Goal: Task Accomplishment & Management: Manage account settings

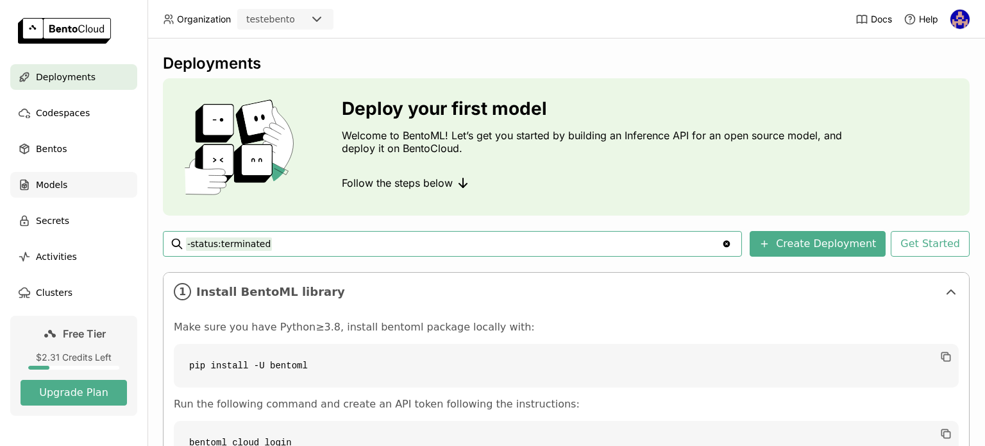
click at [95, 183] on div "Models" at bounding box center [73, 185] width 127 height 26
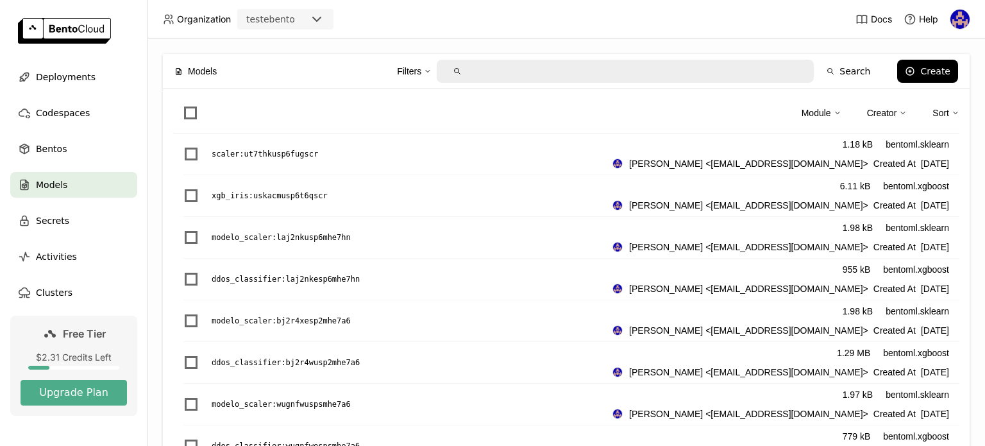
click at [339, 235] on p "modelo_scaler : laj2nkusp6mhe7hn" at bounding box center [281, 237] width 139 height 13
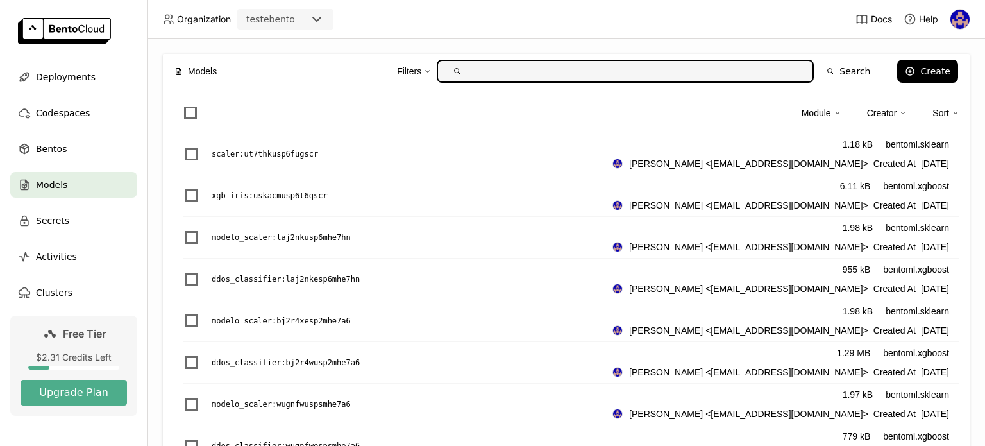
scroll to position [321, 0]
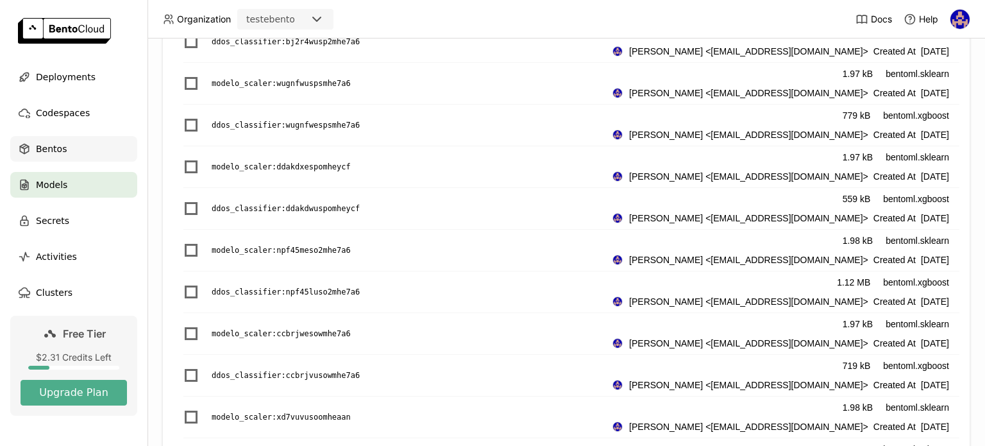
click at [33, 141] on div "Bentos" at bounding box center [73, 149] width 127 height 26
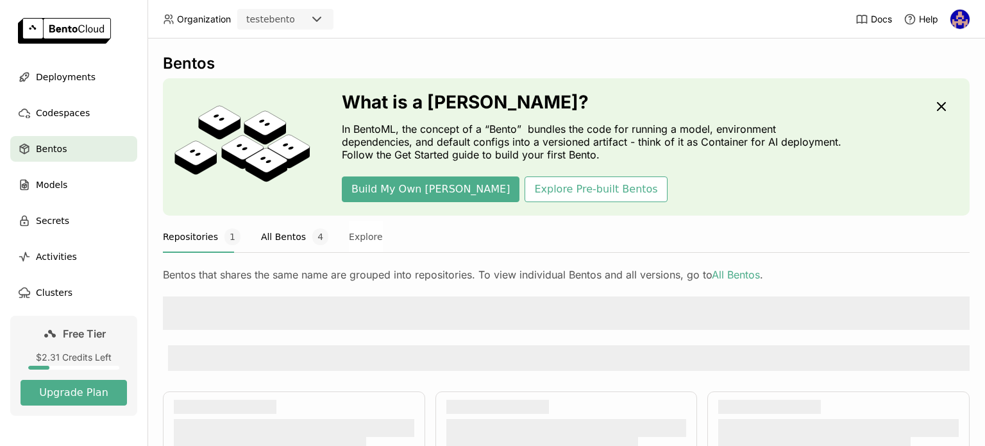
click at [287, 222] on button "All Bentos 4" at bounding box center [294, 237] width 67 height 32
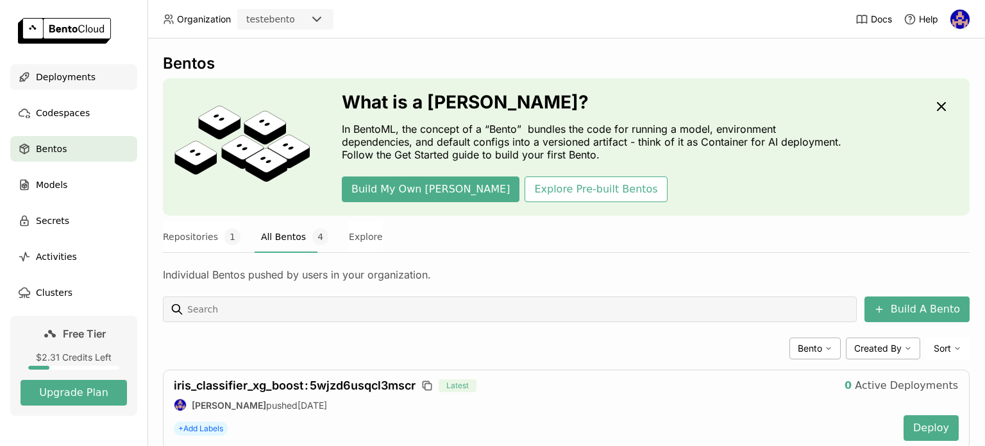
click at [89, 74] on div "Deployments" at bounding box center [73, 77] width 127 height 26
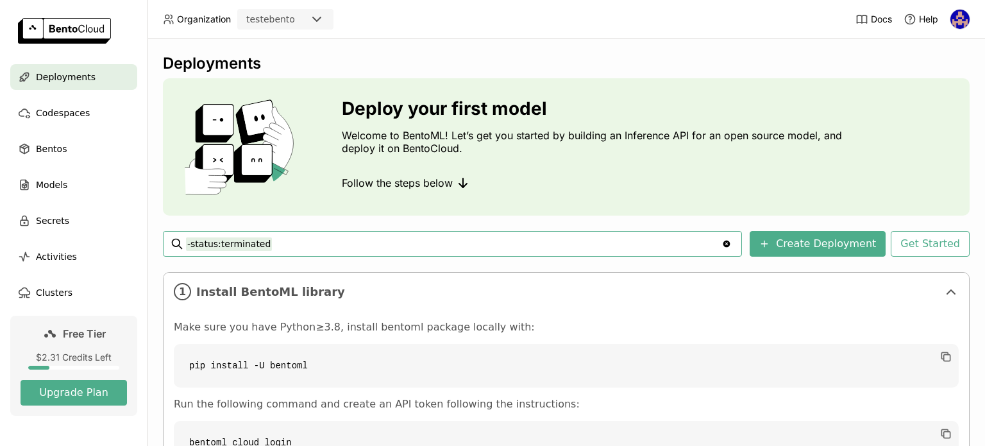
scroll to position [162, 0]
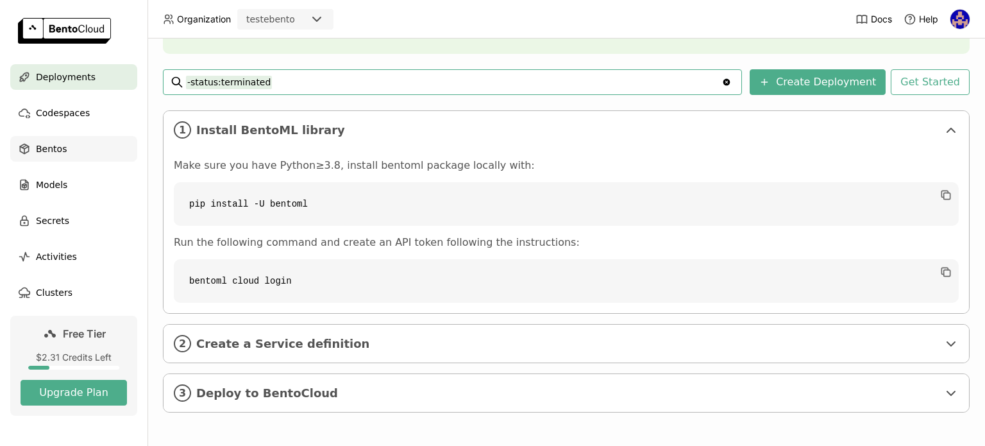
click at [57, 142] on span "Bentos" at bounding box center [51, 148] width 31 height 15
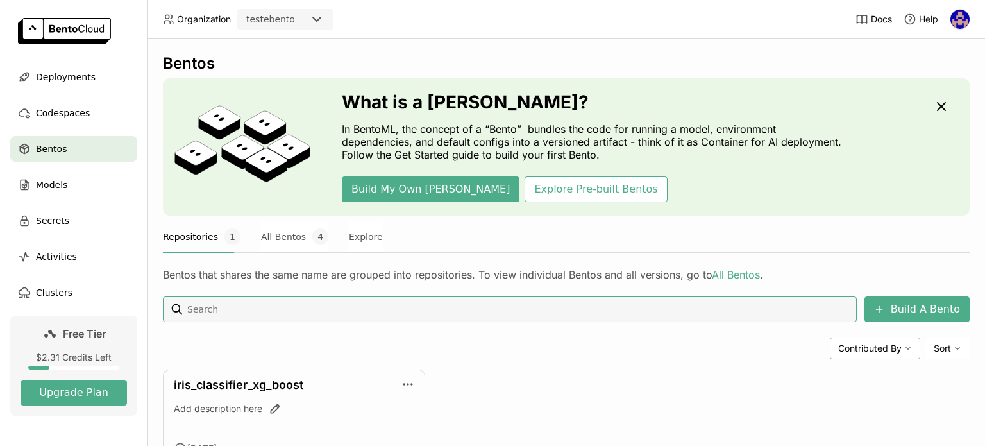
scroll to position [87, 0]
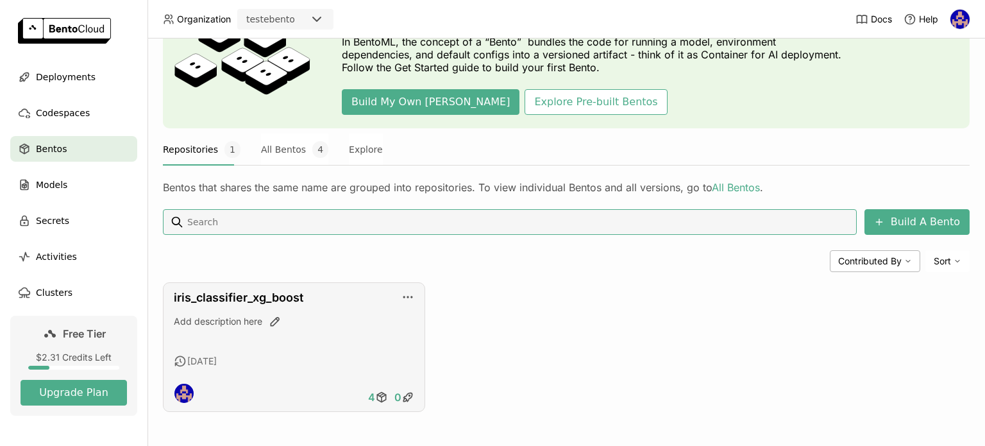
click at [412, 296] on div "iris_classifier_xg_boost Add description here 4 days ago 4 0" at bounding box center [294, 347] width 262 height 130
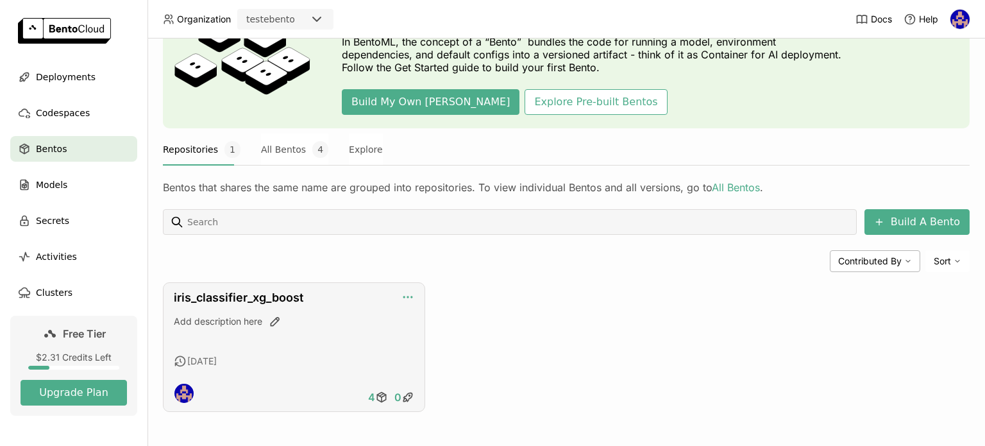
click at [406, 296] on icon "button" at bounding box center [407, 296] width 13 height 13
click at [349, 308] on div "iris_classifier_xg_boost Add description here 4 days ago 4 0" at bounding box center [294, 347] width 262 height 130
click at [269, 299] on link "iris_classifier_xg_boost" at bounding box center [239, 296] width 130 height 13
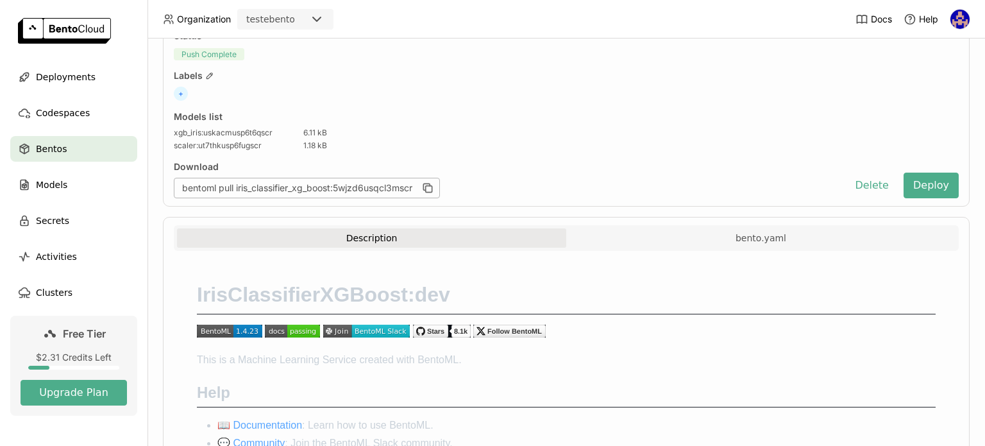
scroll to position [128, 0]
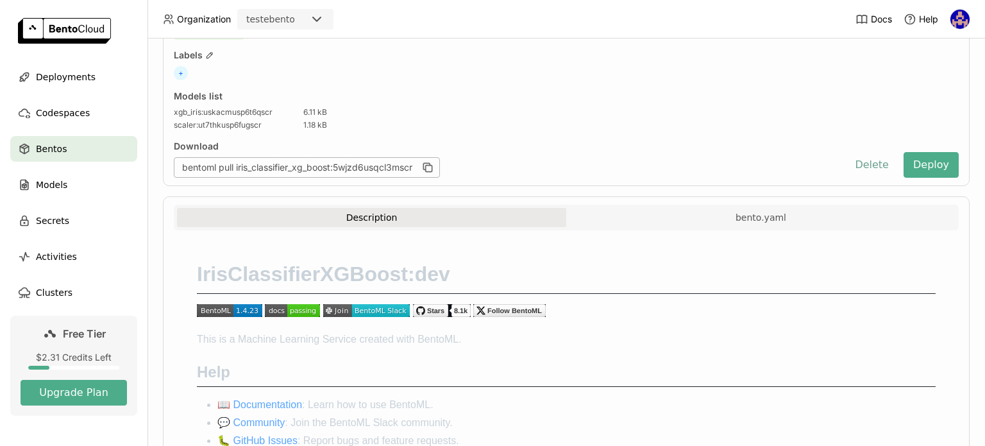
click at [873, 163] on button "Delete" at bounding box center [871, 165] width 53 height 26
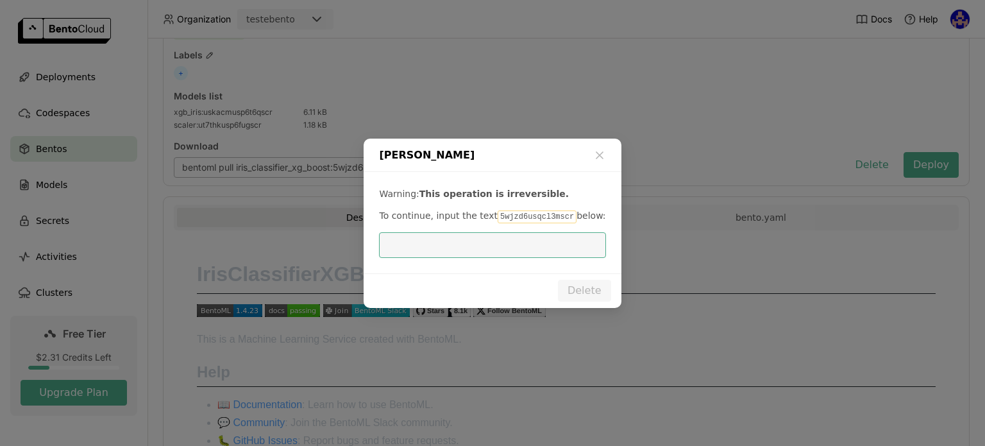
click at [508, 214] on code "5wjzd6usqcl3mscr" at bounding box center [537, 216] width 79 height 13
copy p "5wjzd6usqcl3mscr"
click at [454, 249] on input "dialog" at bounding box center [492, 245] width 211 height 24
paste input "5wjzd6usqcl3mscr"
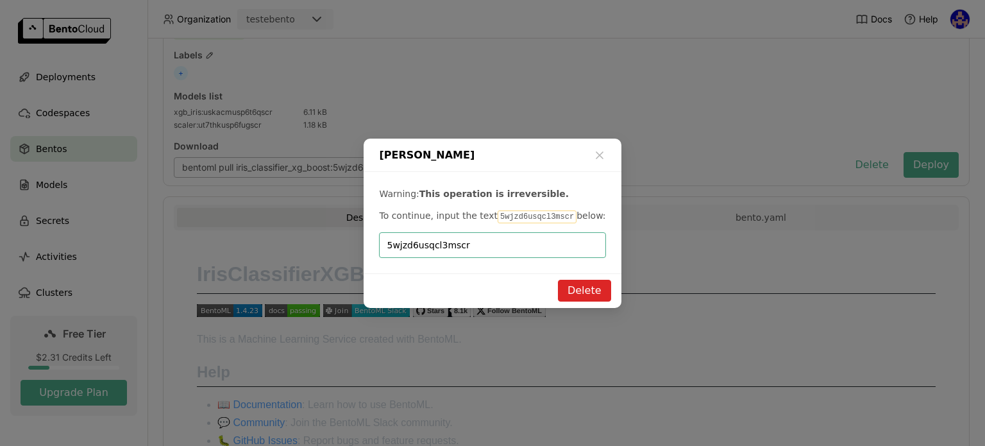
type input "5wjzd6usqcl3mscr"
click at [585, 297] on button "Delete" at bounding box center [584, 291] width 53 height 22
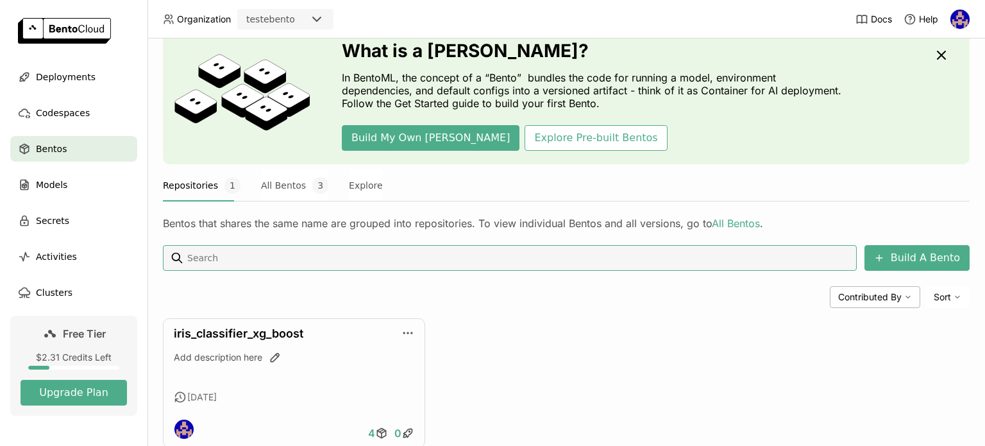
scroll to position [87, 0]
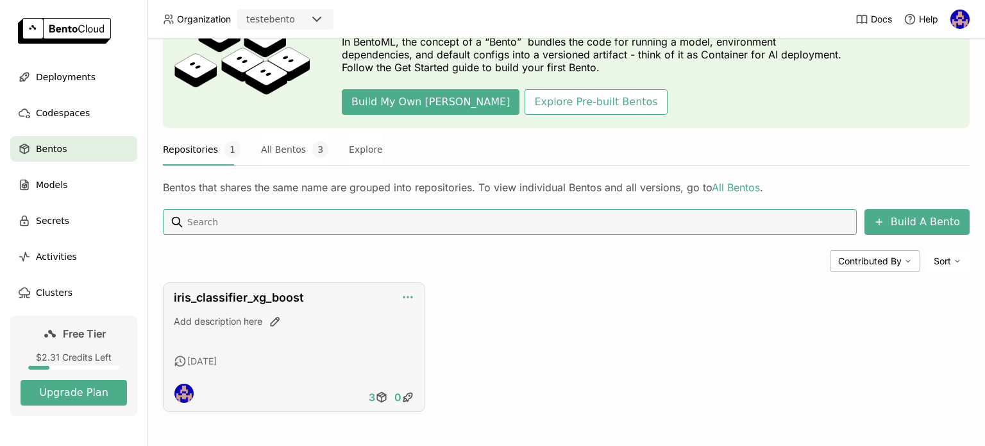
click at [407, 293] on icon "button" at bounding box center [407, 296] width 13 height 13
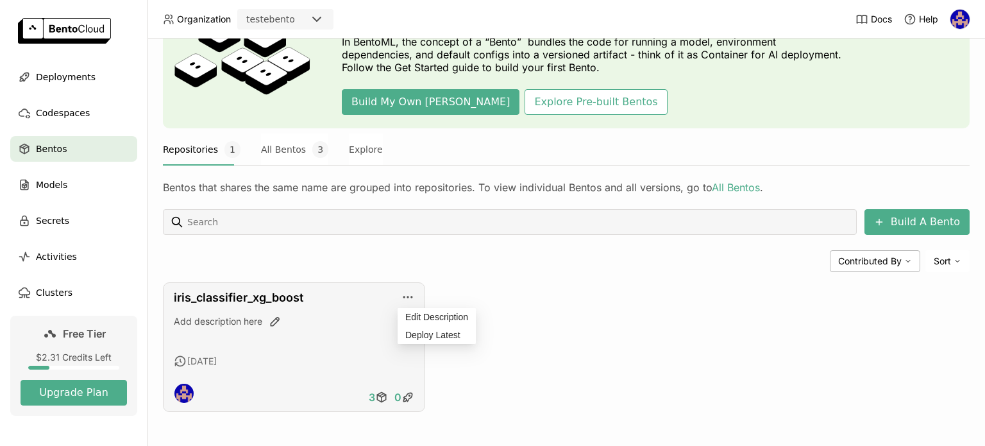
click at [340, 330] on div "Add description here" at bounding box center [294, 332] width 240 height 35
click at [282, 299] on link "iris_classifier_xg_boost" at bounding box center [239, 296] width 130 height 13
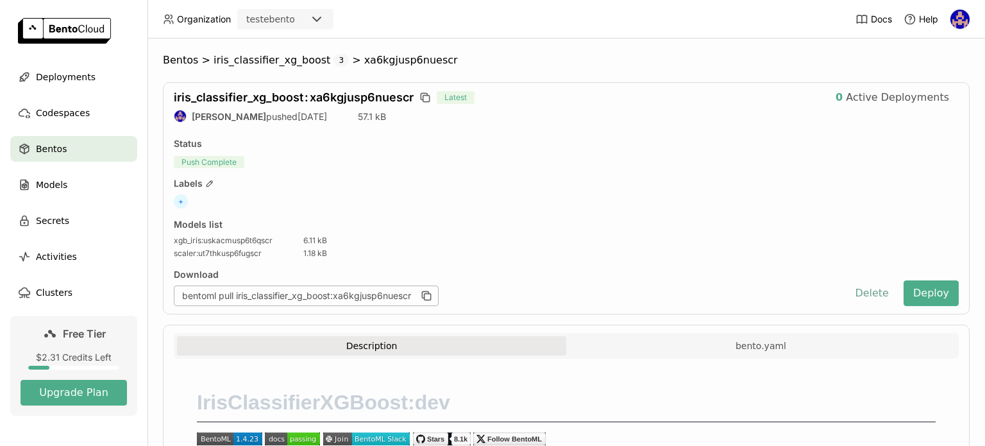
click at [868, 296] on button "Delete" at bounding box center [871, 293] width 53 height 26
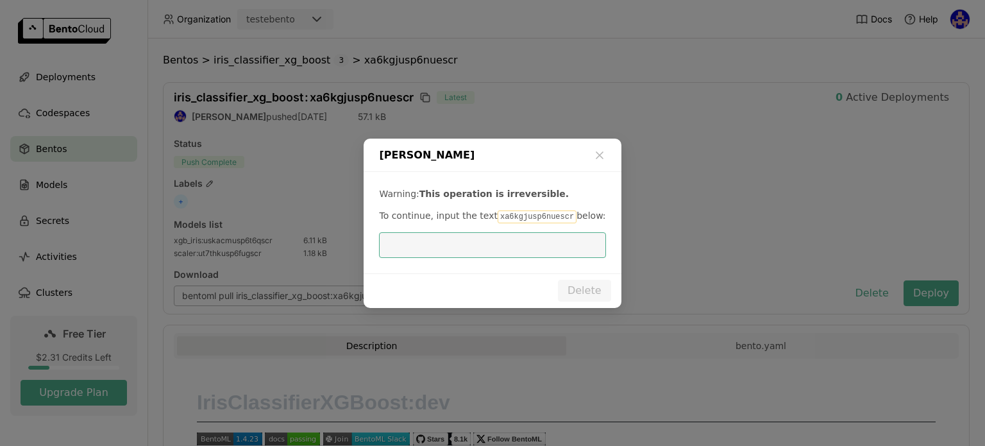
click at [507, 215] on code "xa6kgjusp6nuescr" at bounding box center [537, 216] width 79 height 13
copy p "xa6kgjusp6nuescr"
click at [474, 246] on input "dialog" at bounding box center [492, 245] width 211 height 24
paste input "xa6kgjusp6nuescr"
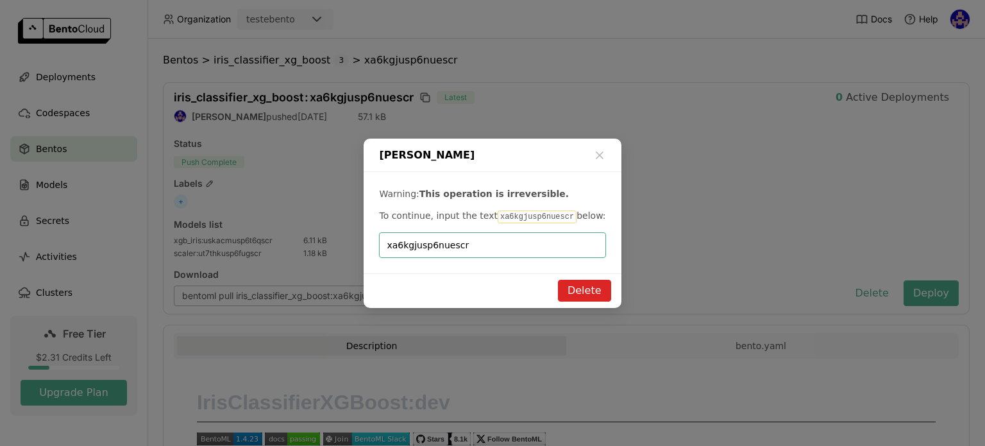
type input "xa6kgjusp6nuescr"
click at [580, 294] on button "Delete" at bounding box center [584, 291] width 53 height 22
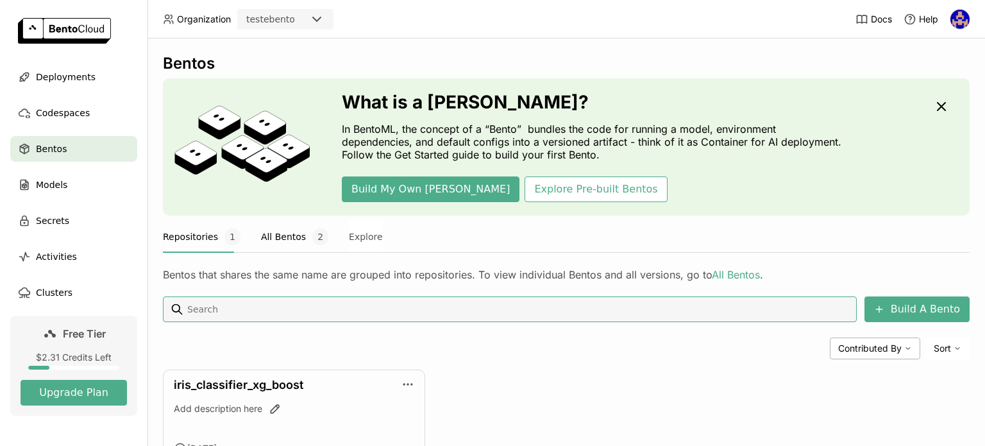
click at [275, 239] on button "All Bentos 2" at bounding box center [294, 237] width 67 height 32
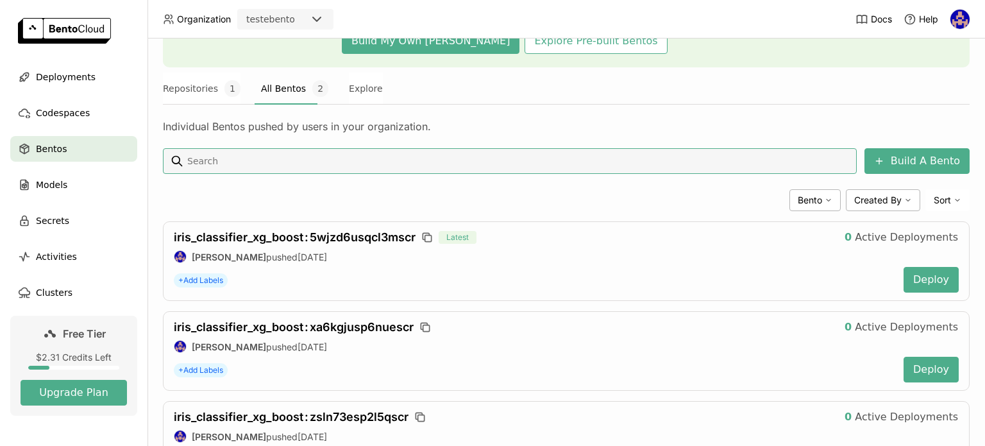
scroll to position [126, 0]
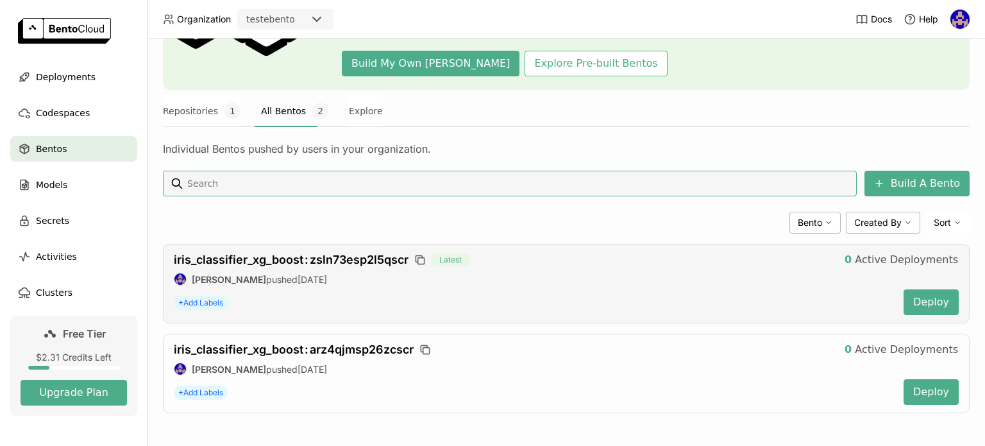
click at [333, 265] on div "iris_classifier_xg_boost : zsln73esp2l5qscr Latest 0 Active Deployments" at bounding box center [566, 259] width 785 height 15
click at [339, 260] on span "iris_classifier_xg_boost : zsln73esp2l5qscr" at bounding box center [291, 259] width 235 height 13
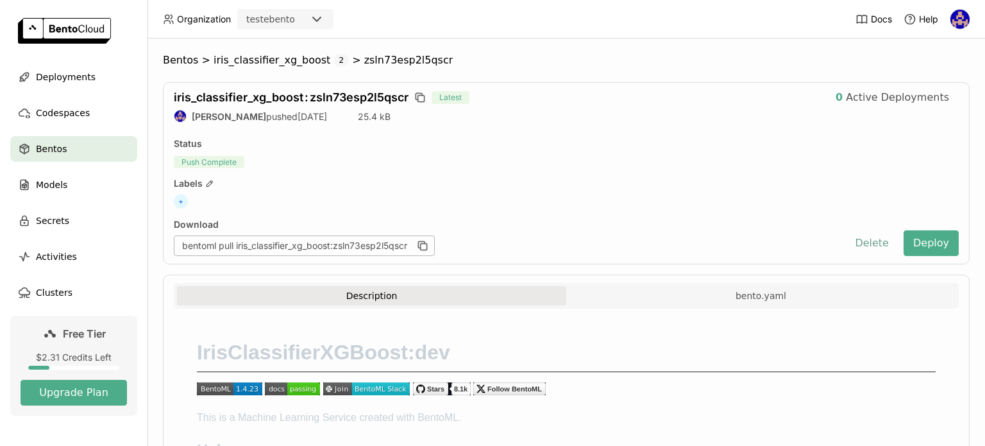
click at [875, 242] on button "Delete" at bounding box center [871, 243] width 53 height 26
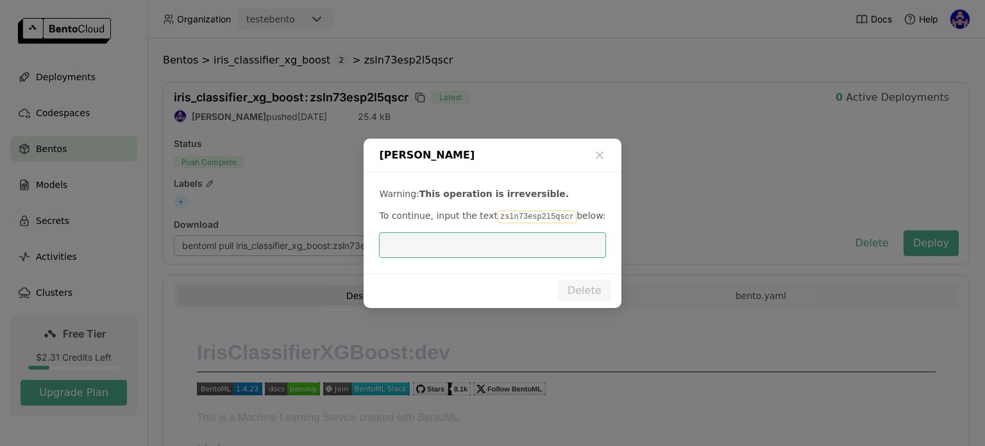
click at [521, 215] on code "zsln73esp2l5qscr" at bounding box center [537, 216] width 79 height 13
copy p "zsln73esp2l5qscr"
click at [465, 246] on input "dialog" at bounding box center [492, 245] width 211 height 24
paste input "zsln73esp2l5qscr"
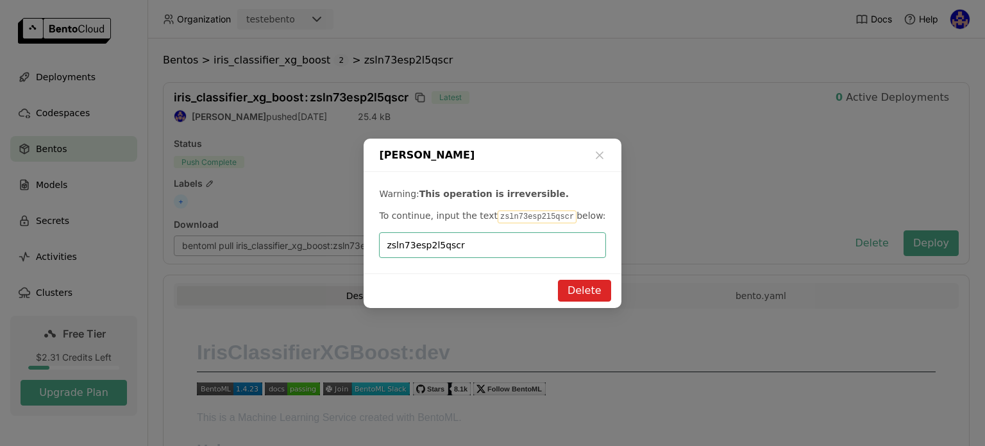
type input "zsln73esp2l5qscr"
click at [596, 288] on button "Delete" at bounding box center [584, 291] width 53 height 22
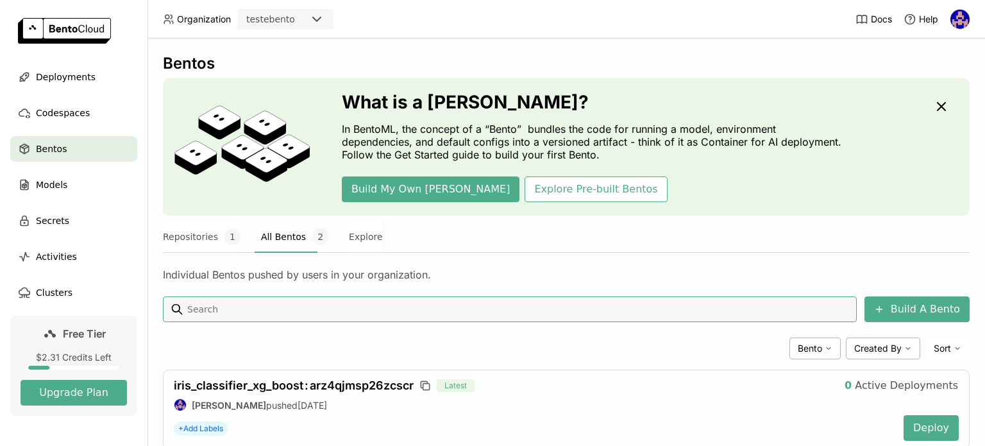
scroll to position [37, 0]
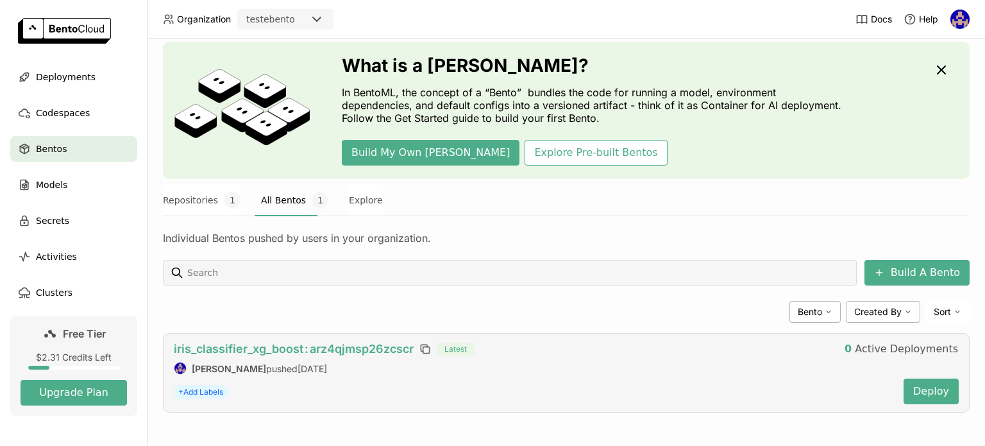
click at [339, 347] on span "iris_classifier_xg_boost : arz4qjmsp26zcscr" at bounding box center [294, 348] width 240 height 13
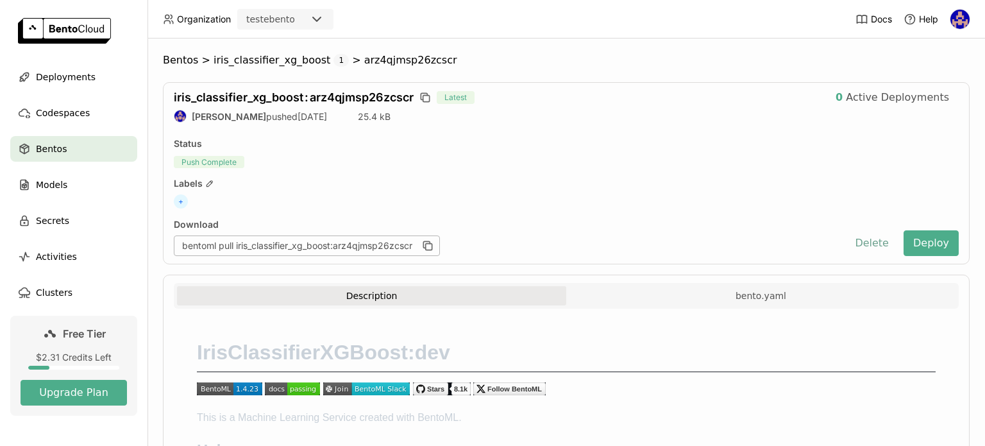
click at [867, 233] on button "Delete" at bounding box center [871, 243] width 53 height 26
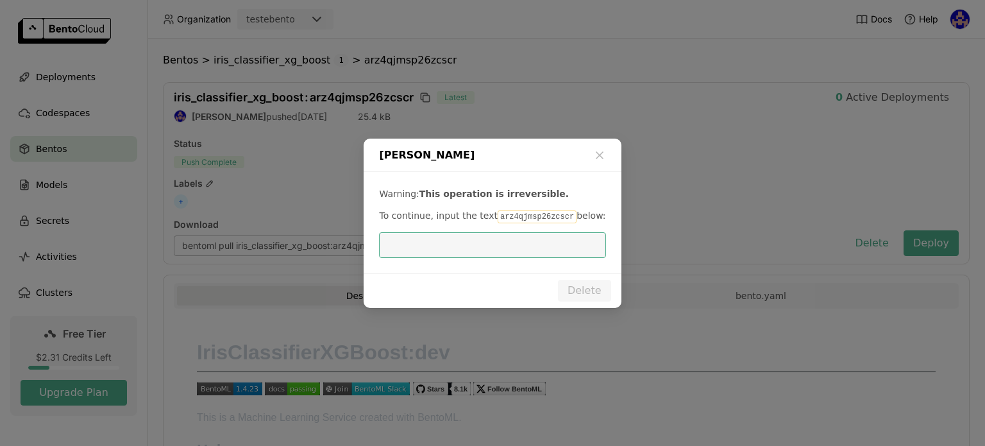
click at [511, 215] on code "arz4qjmsp26zcscr" at bounding box center [537, 216] width 79 height 13
copy p "arz4qjmsp26zcscr"
click at [451, 228] on div "Warning: This operation is irreversible. To continue, input the text arz4qjmsp2…" at bounding box center [492, 222] width 257 height 101
click at [448, 242] on input "dialog" at bounding box center [492, 245] width 211 height 24
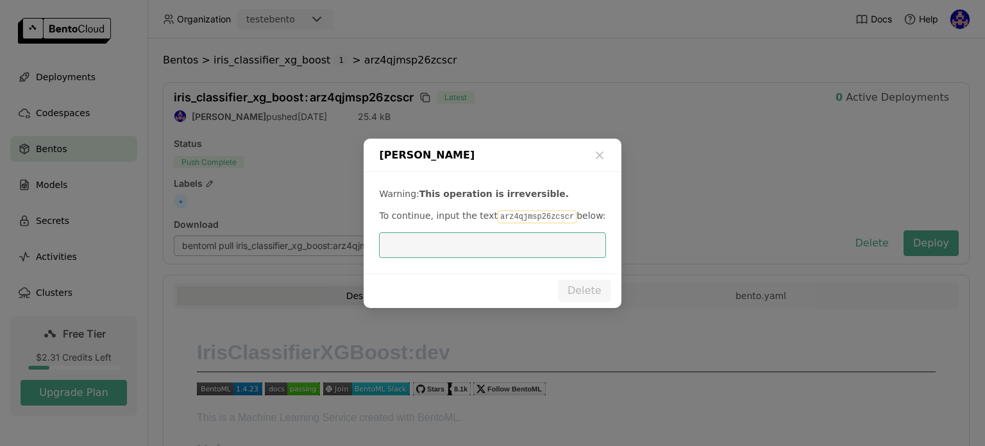
paste input "arz4qjmsp26zcscr"
type input "arz4qjmsp26zcscr"
click at [594, 294] on button "Delete" at bounding box center [584, 291] width 53 height 22
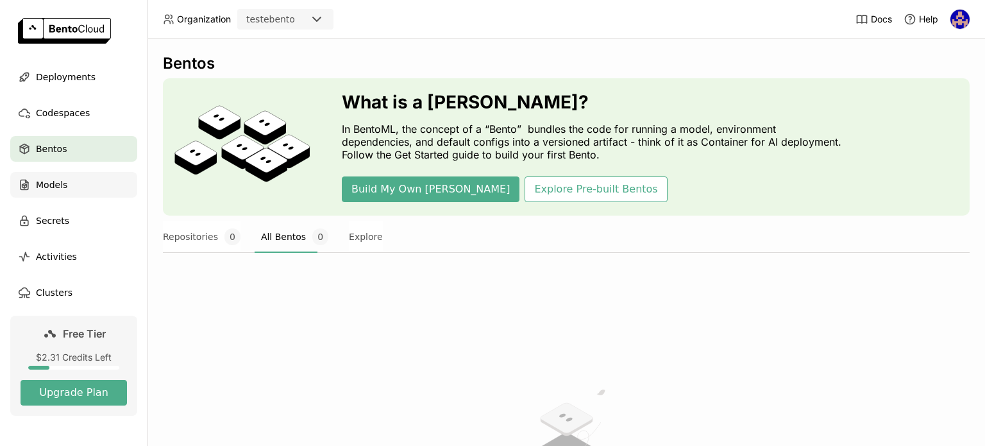
click at [60, 180] on span "Models" at bounding box center [51, 184] width 31 height 15
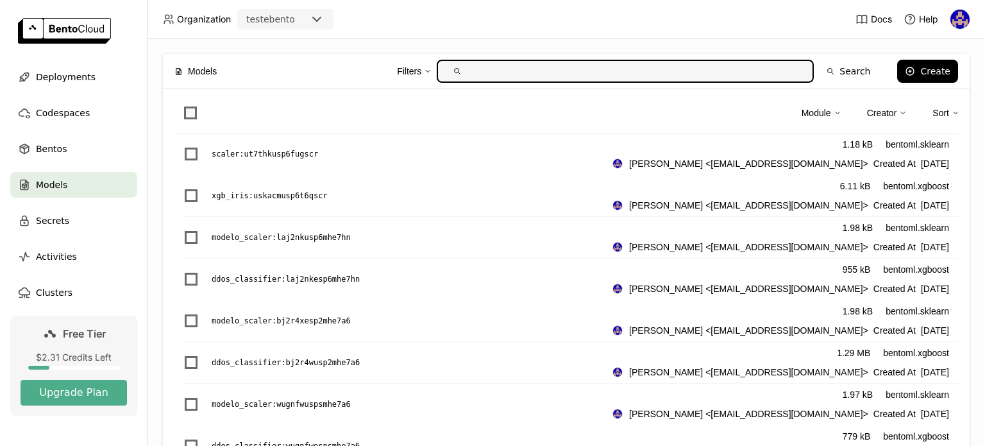
click at [189, 110] on span at bounding box center [190, 112] width 13 height 13
click at [183, 105] on input "checkbox" at bounding box center [183, 105] width 0 height 0
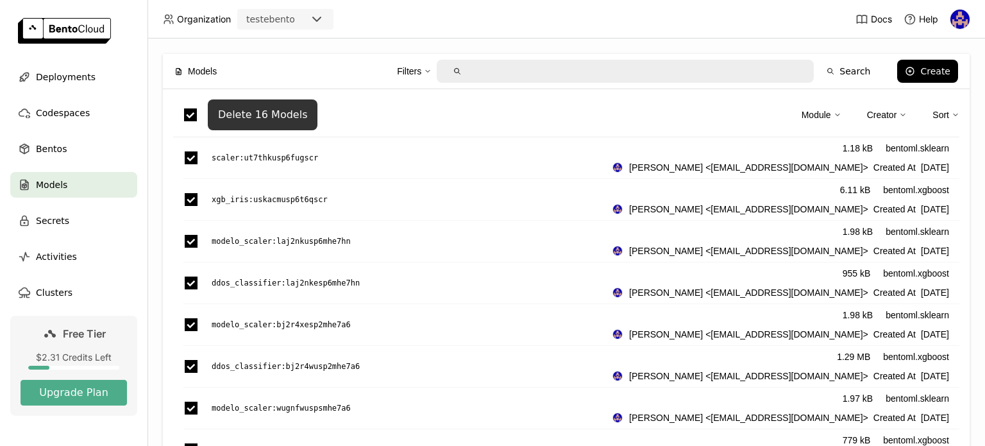
click at [265, 117] on div "Delete 16 Models" at bounding box center [262, 114] width 89 height 13
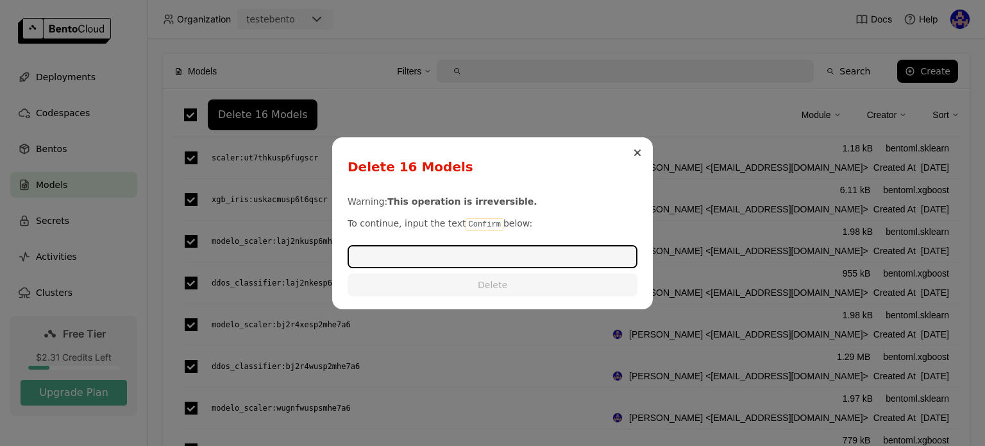
click at [638, 151] on icon "Close" at bounding box center [637, 152] width 5 height 5
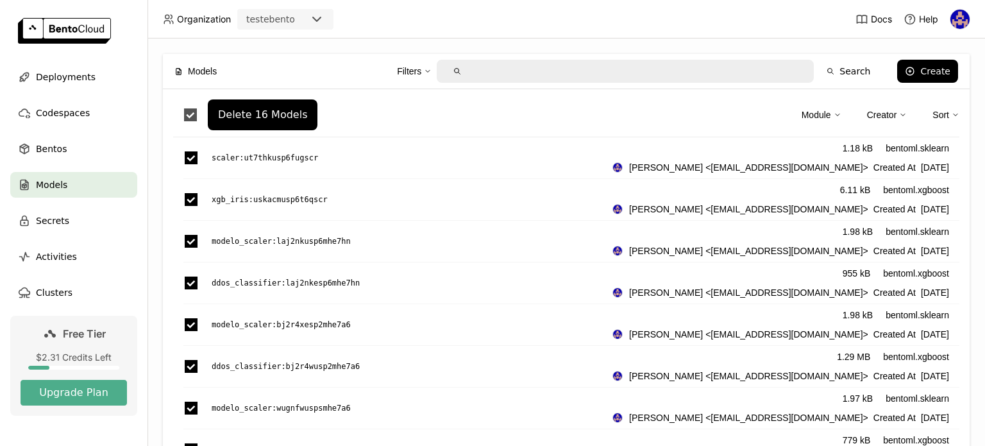
click at [191, 115] on span at bounding box center [190, 114] width 13 height 13
click at [183, 107] on input "checkbox" at bounding box center [183, 107] width 0 height 0
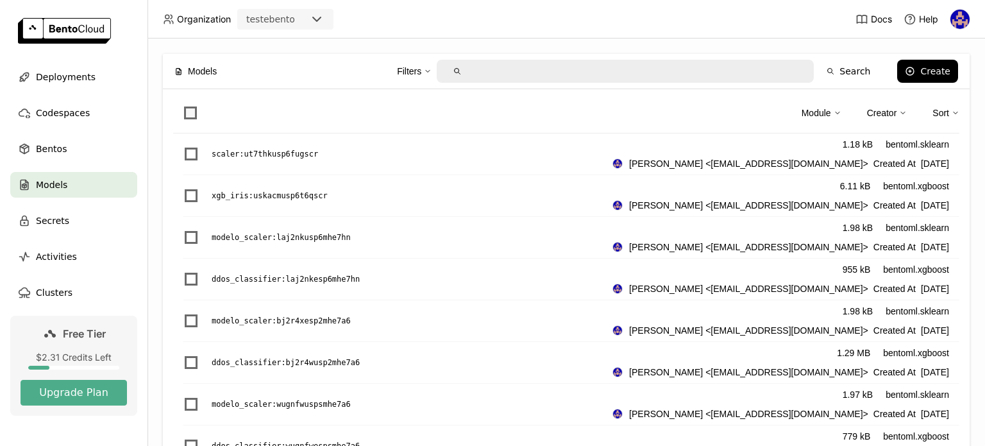
click at [192, 112] on span at bounding box center [190, 112] width 13 height 13
click at [183, 105] on input "checkbox" at bounding box center [183, 105] width 0 height 0
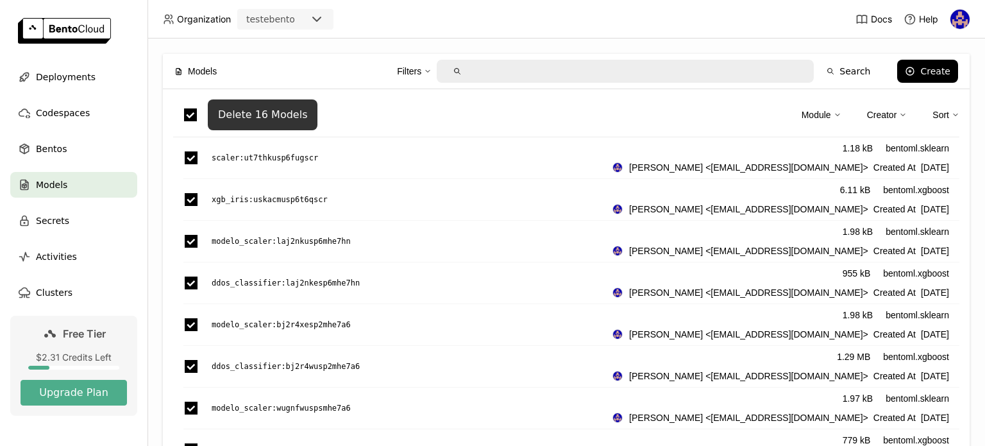
click at [267, 119] on div "Delete 16 Models" at bounding box center [262, 114] width 89 height 13
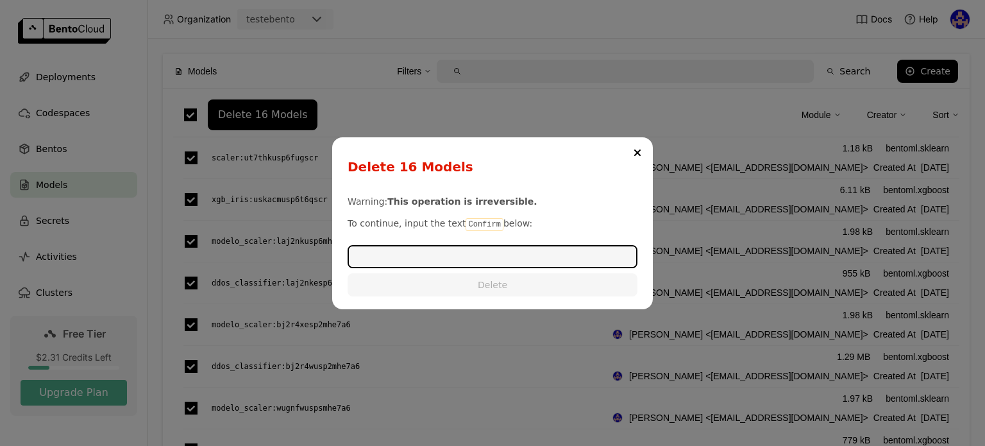
click at [478, 225] on code "Confirm" at bounding box center [483, 224] width 37 height 13
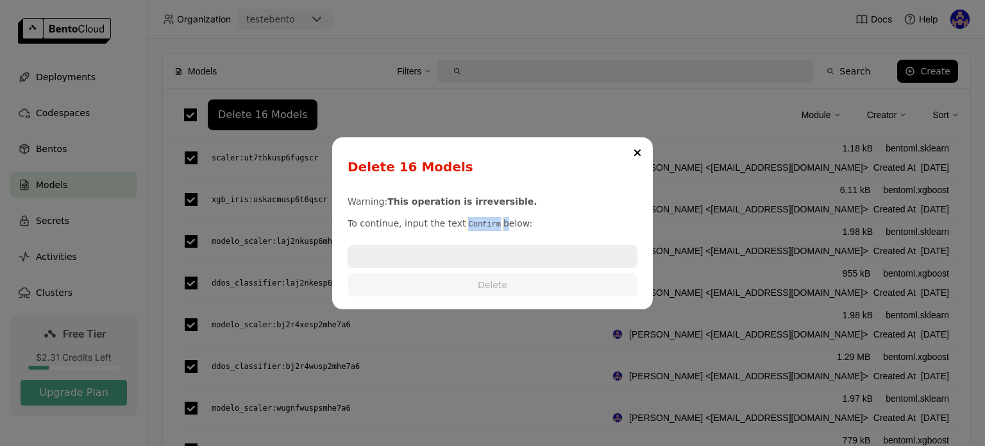
click at [478, 225] on code "Confirm" at bounding box center [483, 224] width 37 height 13
copy p "Confirm"
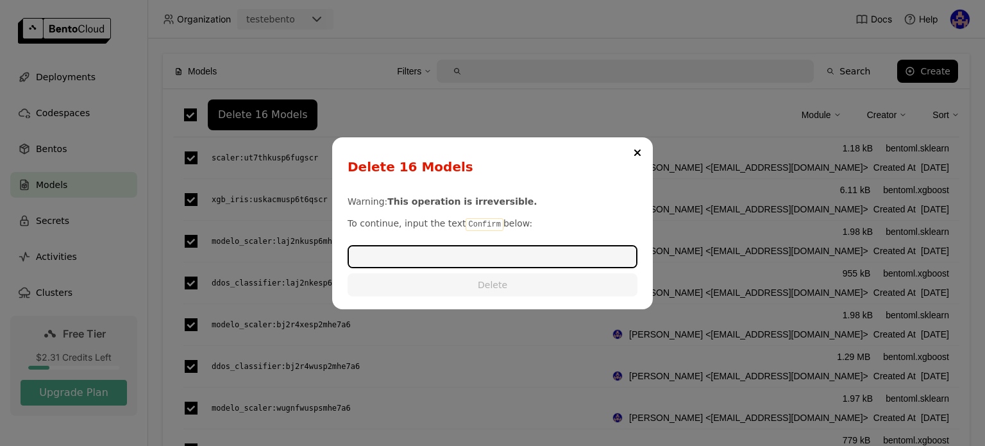
click at [443, 255] on input "dialog" at bounding box center [492, 256] width 287 height 21
paste input "Confirm"
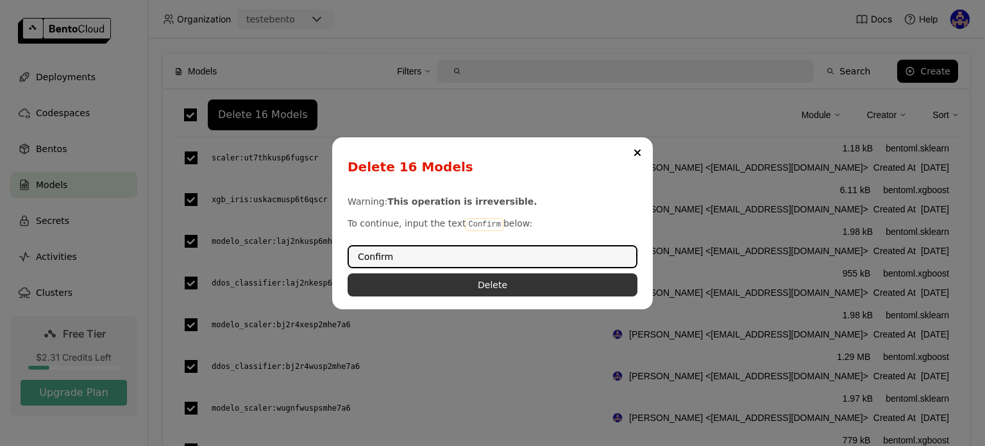
type input "Confirm"
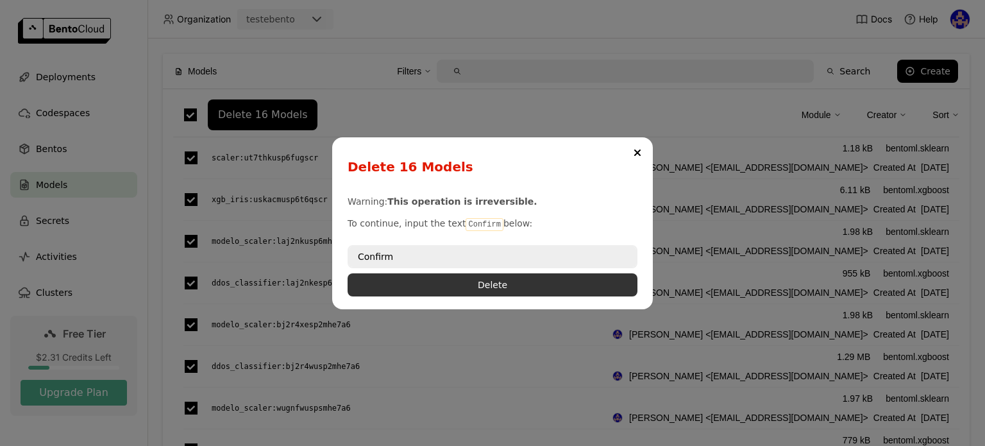
click at [462, 290] on button "Delete" at bounding box center [492, 284] width 290 height 23
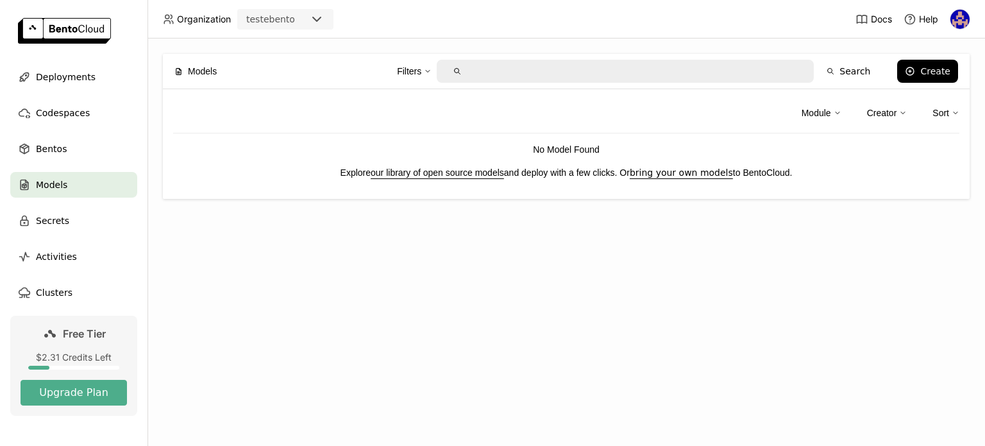
click at [62, 177] on span "Models" at bounding box center [51, 184] width 31 height 15
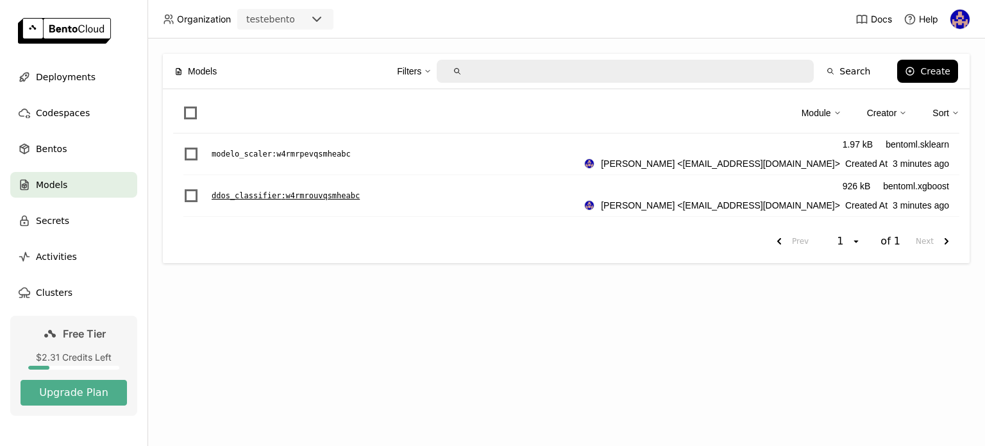
click at [297, 196] on p "ddos_classifier : w4rmrouvqsmheabc" at bounding box center [286, 195] width 148 height 13
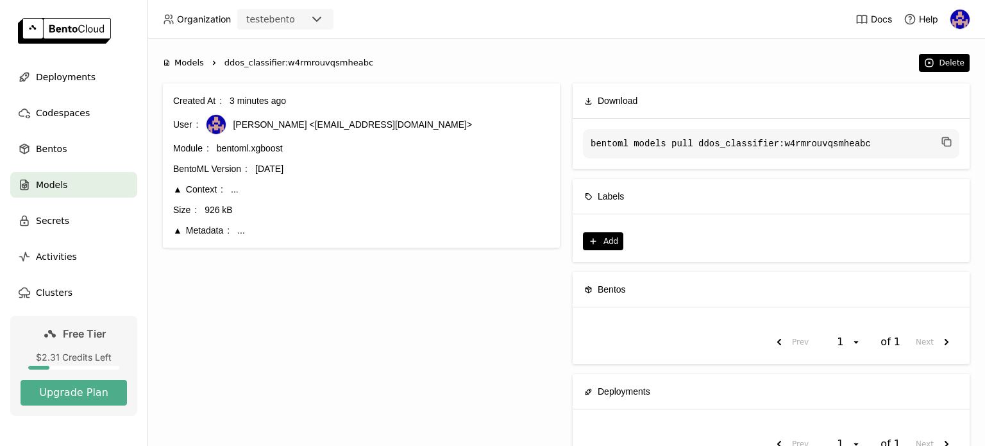
click at [197, 245] on div "Created At 3 minutes ago User sidney santos <sidboysantos@gmail.com> Module ben…" at bounding box center [361, 165] width 397 height 164
click at [203, 231] on div "Metadata" at bounding box center [201, 230] width 56 height 14
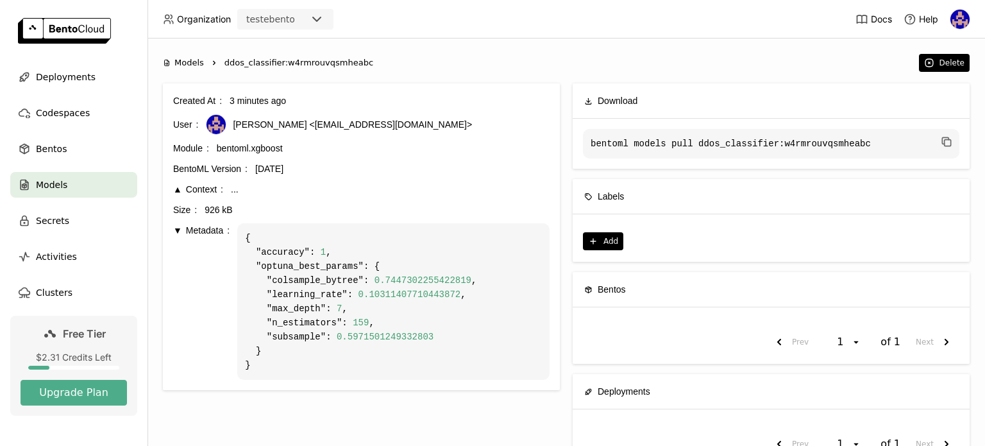
click at [212, 180] on div "Created At 3 minutes ago User sidney santos <sidboysantos@gmail.com> Module ben…" at bounding box center [361, 237] width 376 height 286
click at [210, 182] on div "Context" at bounding box center [198, 189] width 50 height 14
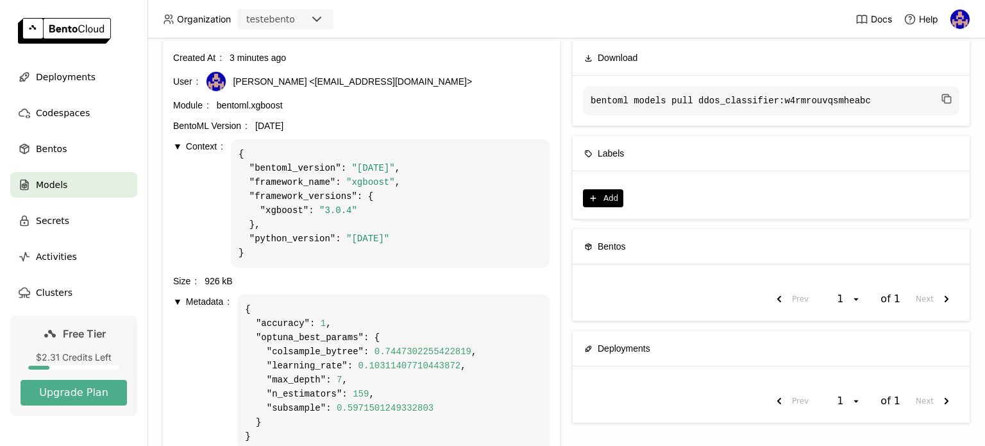
scroll to position [84, 0]
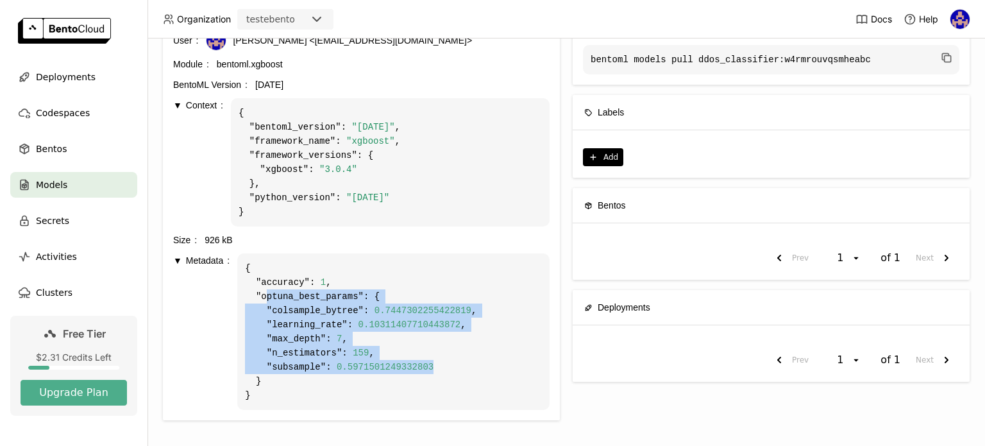
drag, startPoint x: 263, startPoint y: 296, endPoint x: 439, endPoint y: 367, distance: 189.5
click at [439, 367] on code "{ "accuracy" : 1 , "optuna_best_params" : { "colsample_bytree" : 0.744730225542…" at bounding box center [393, 331] width 312 height 156
click at [347, 303] on code "{ "accuracy" : 1 , "optuna_best_params" : { "colsample_bytree" : 0.744730225542…" at bounding box center [393, 331] width 312 height 156
drag, startPoint x: 264, startPoint y: 304, endPoint x: 457, endPoint y: 365, distance: 202.6
click at [457, 365] on code "{ "accuracy" : 1 , "optuna_best_params" : { "colsample_bytree" : 0.744730225542…" at bounding box center [393, 331] width 312 height 156
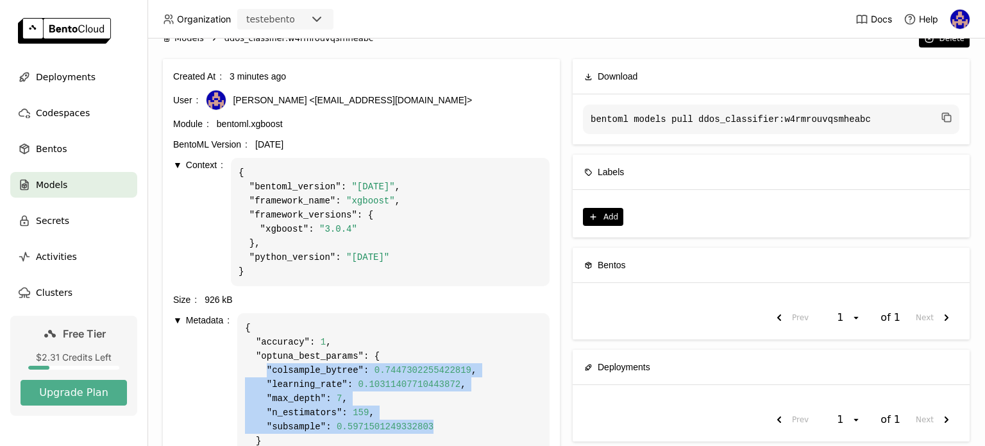
scroll to position [0, 0]
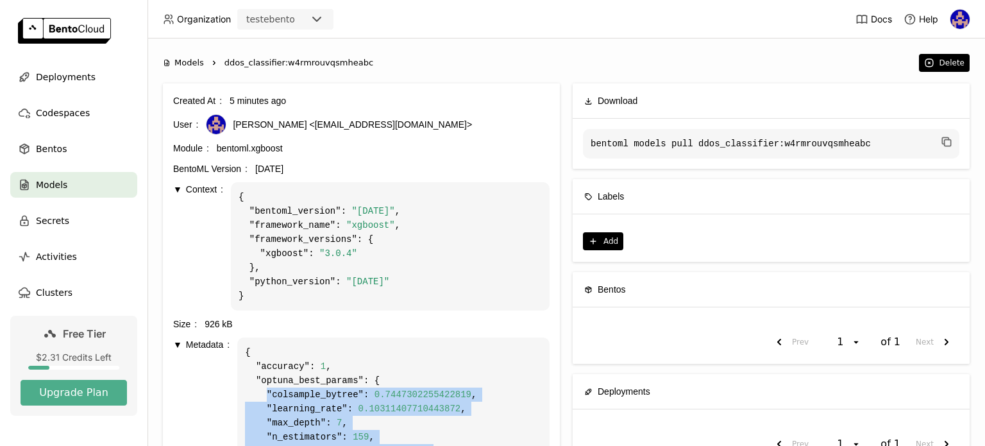
click at [51, 190] on span "Models" at bounding box center [51, 184] width 31 height 15
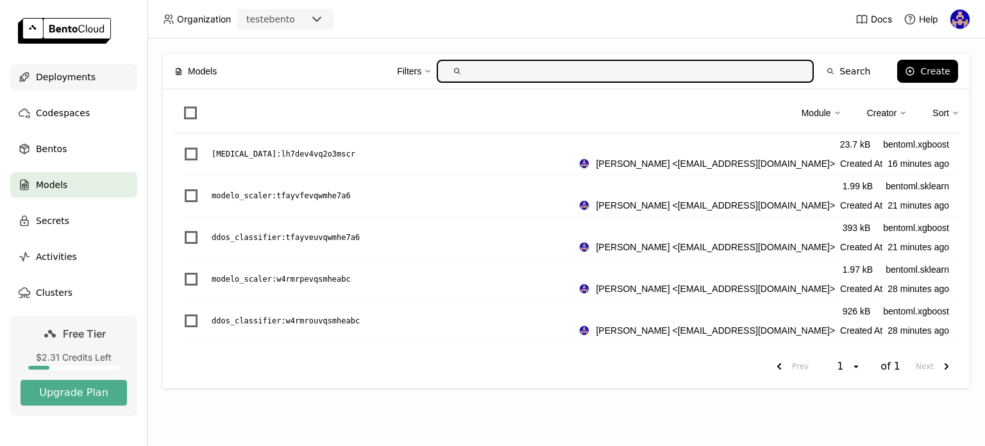
click at [104, 84] on div "Deployments" at bounding box center [73, 77] width 127 height 26
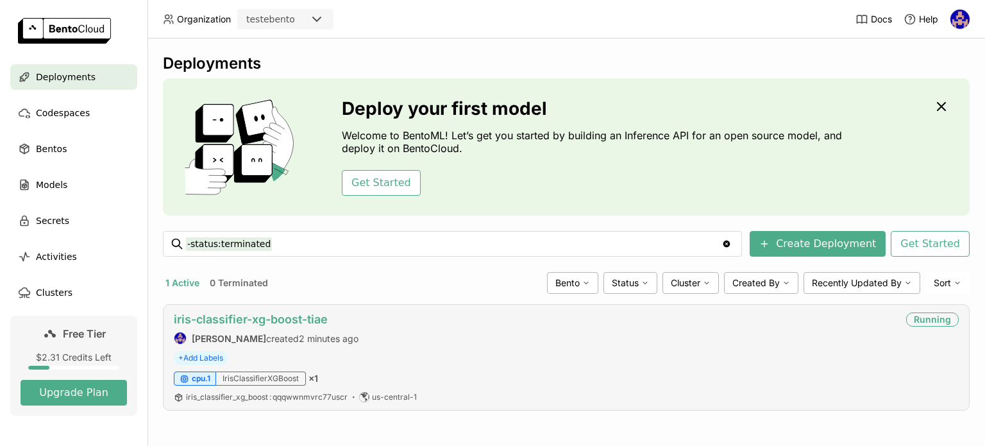
click at [278, 312] on link "iris-classifier-xg-boost-tiae" at bounding box center [251, 318] width 154 height 13
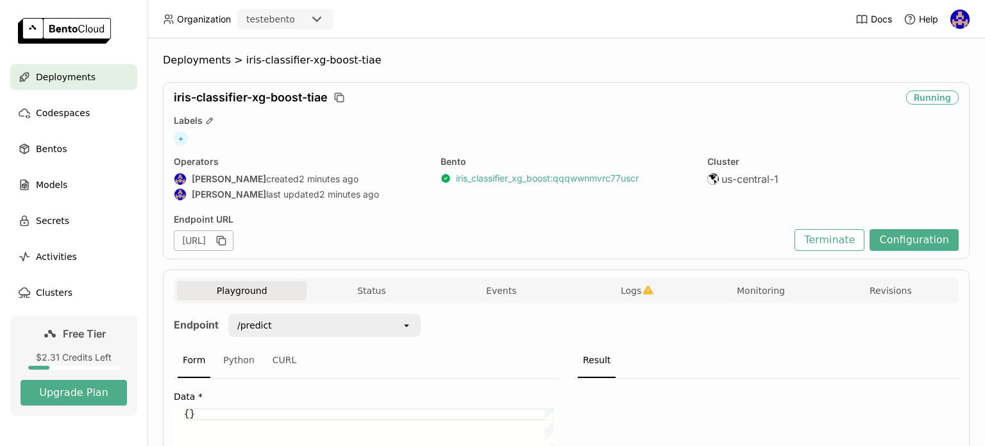
click at [464, 181] on link "iris_classifier_xg_boost : qqqwwnmvrc77uscr" at bounding box center [547, 178] width 183 height 12
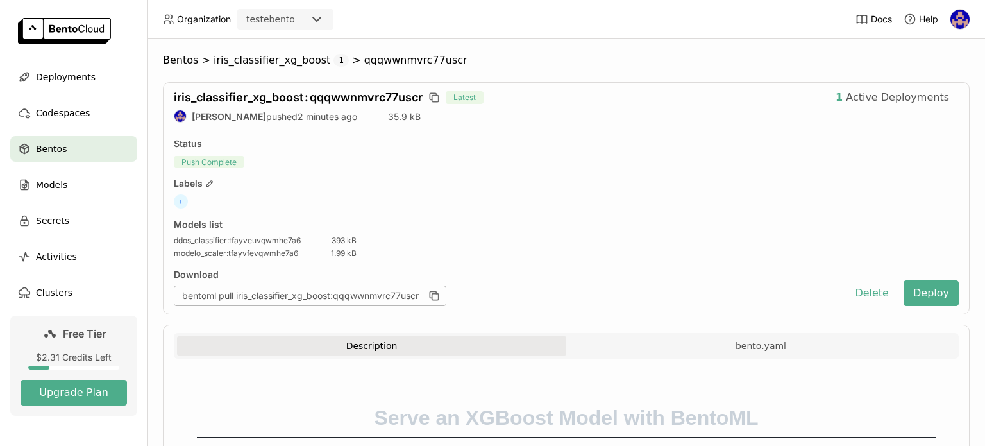
scroll to position [192, 0]
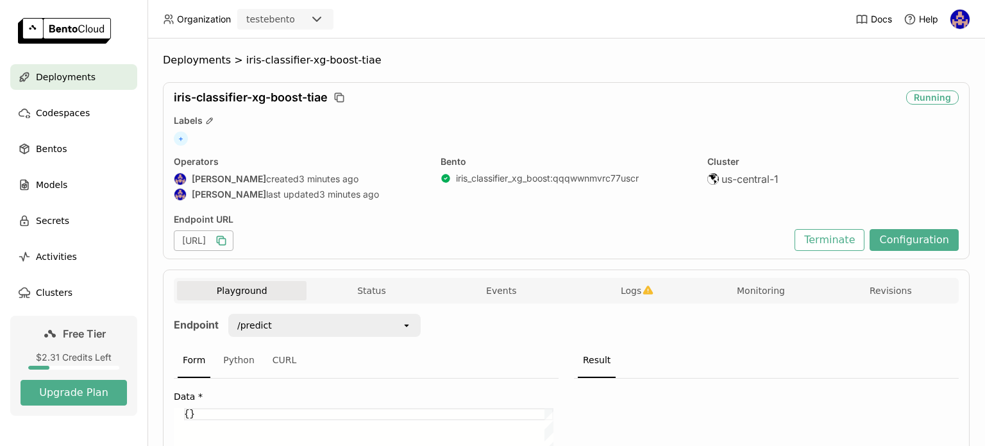
click at [226, 240] on icon "button" at bounding box center [222, 242] width 6 height 6
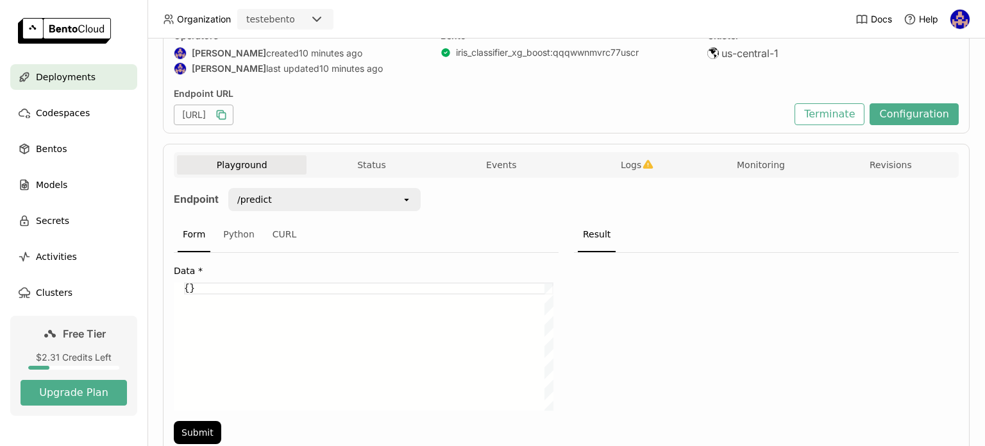
scroll to position [128, 0]
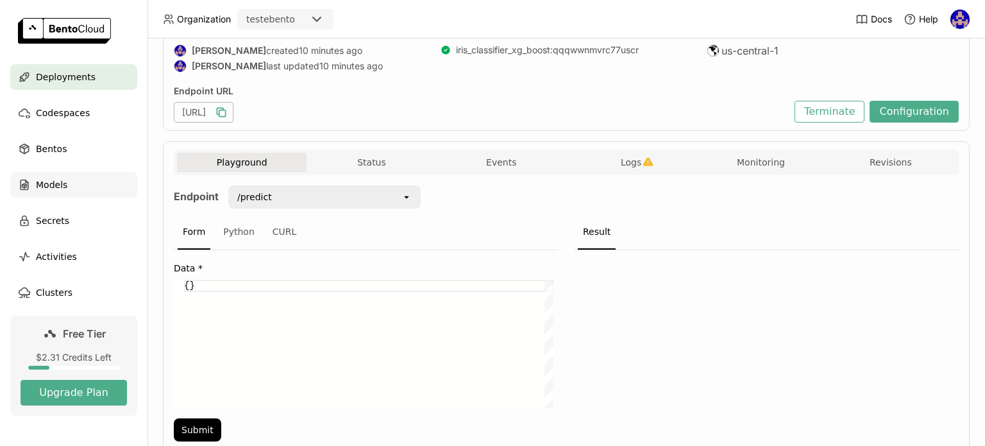
click at [61, 181] on span "Models" at bounding box center [51, 184] width 31 height 15
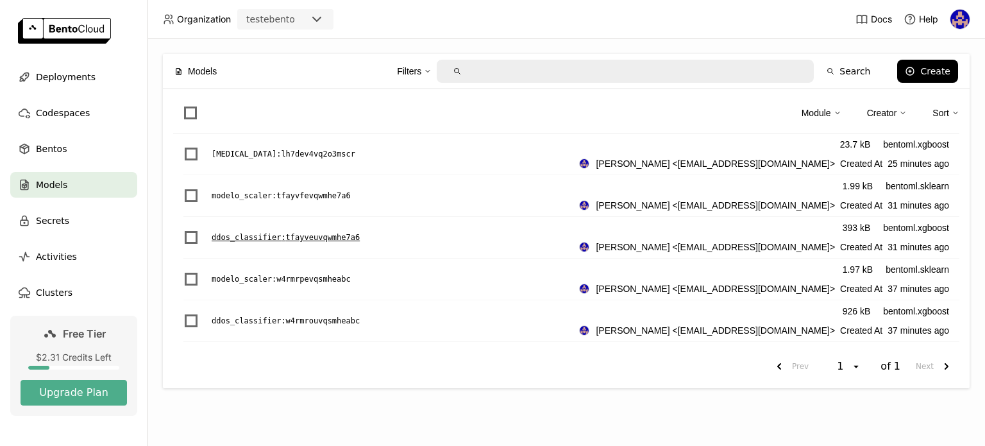
click at [251, 233] on p "ddos_classifier : tfayveuvqwmhe7a6" at bounding box center [286, 237] width 148 height 13
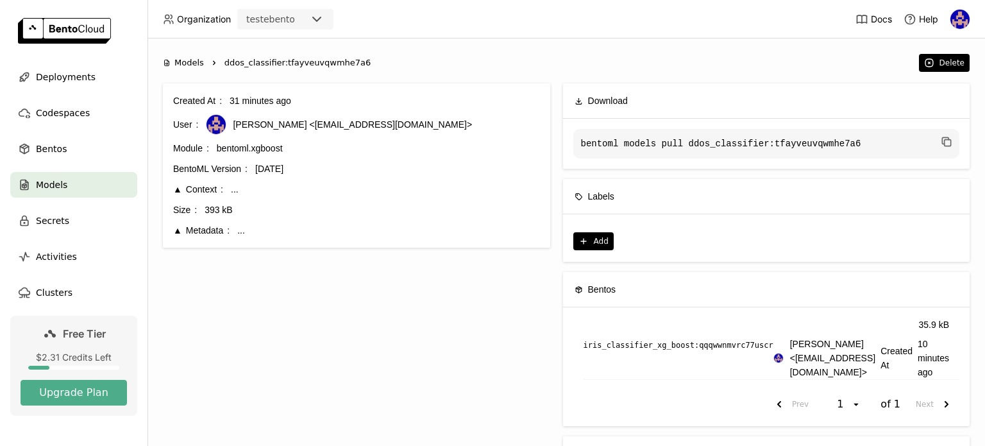
click at [203, 226] on div "Metadata" at bounding box center [201, 230] width 56 height 14
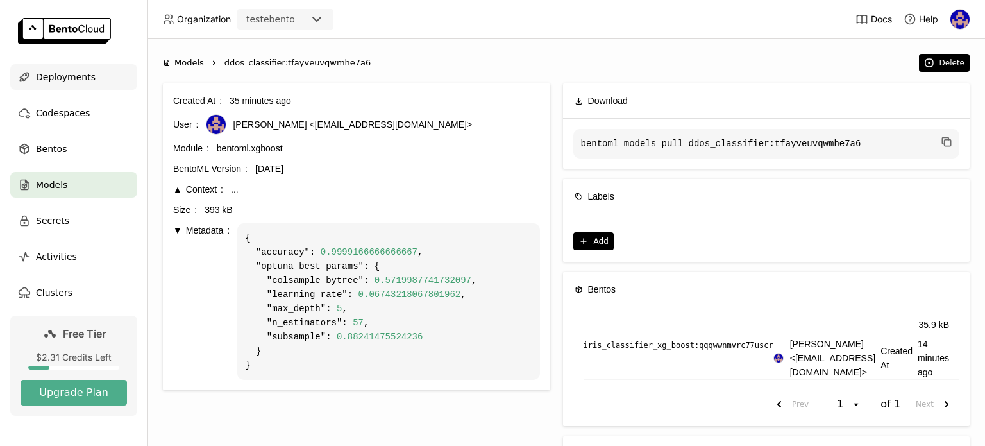
click at [46, 83] on span "Deployments" at bounding box center [66, 76] width 60 height 15
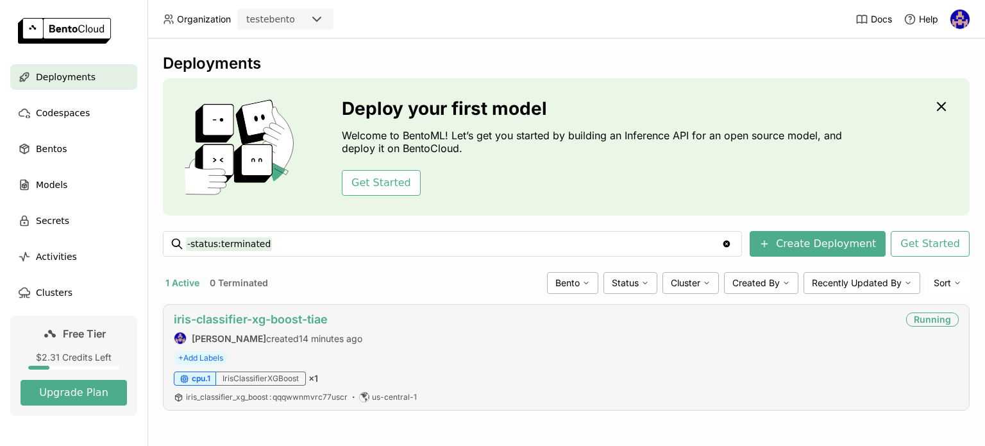
click at [285, 317] on link "iris-classifier-xg-boost-tiae" at bounding box center [251, 318] width 154 height 13
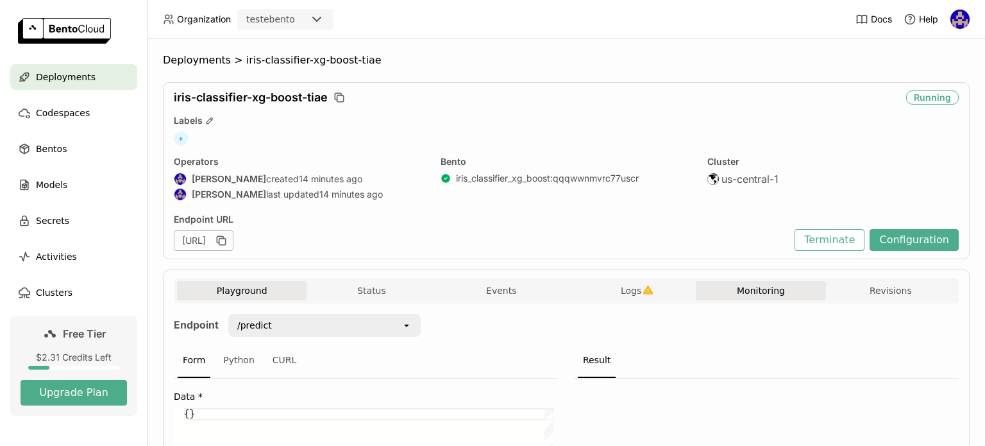
click at [726, 292] on button "Monitoring" at bounding box center [761, 290] width 130 height 19
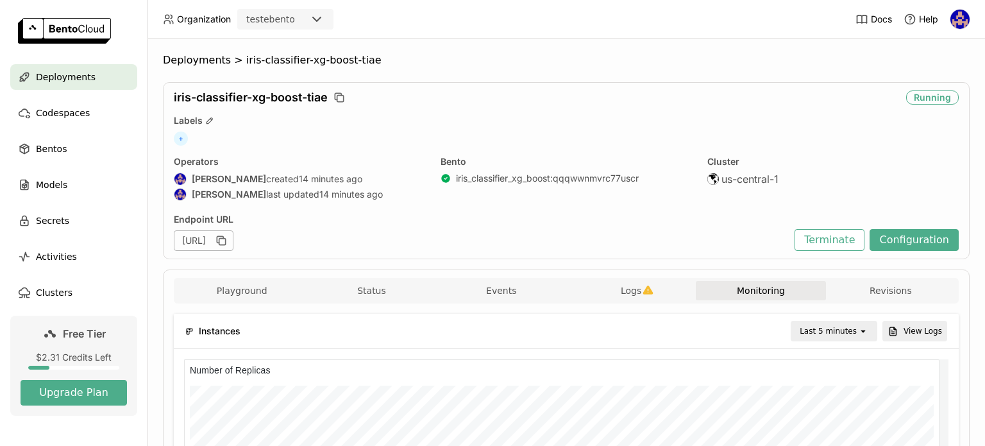
click at [241, 300] on div "Playground Status Events Logs Monitoring Revisions" at bounding box center [566, 292] width 778 height 22
click at [243, 294] on button "Playground" at bounding box center [242, 290] width 130 height 19
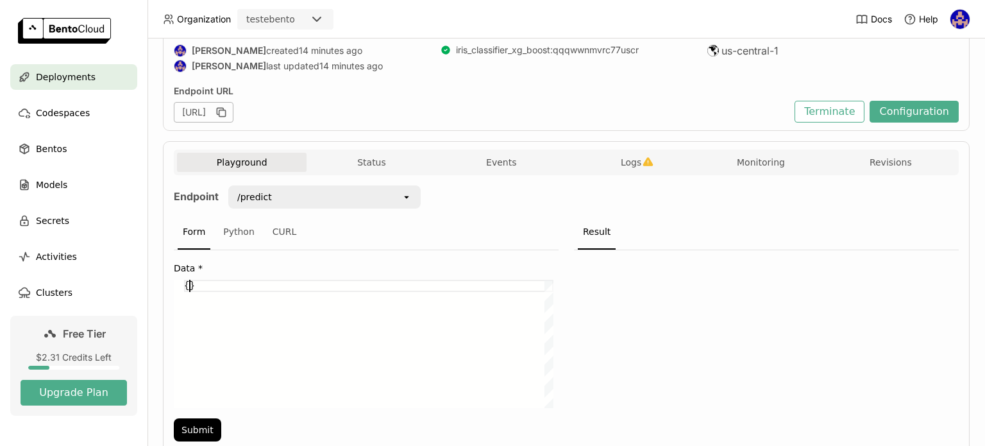
click at [187, 283] on div "{}" at bounding box center [368, 344] width 369 height 128
paste textarea "[1,80,8111319,00,0,6,1,56067,3]"
click at [209, 428] on button "Submit" at bounding box center [197, 429] width 47 height 23
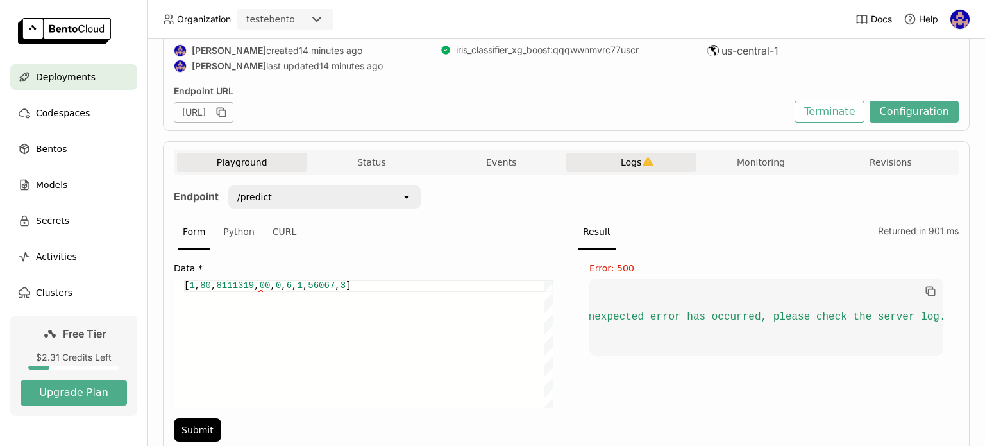
click at [624, 164] on span "Logs" at bounding box center [631, 162] width 21 height 12
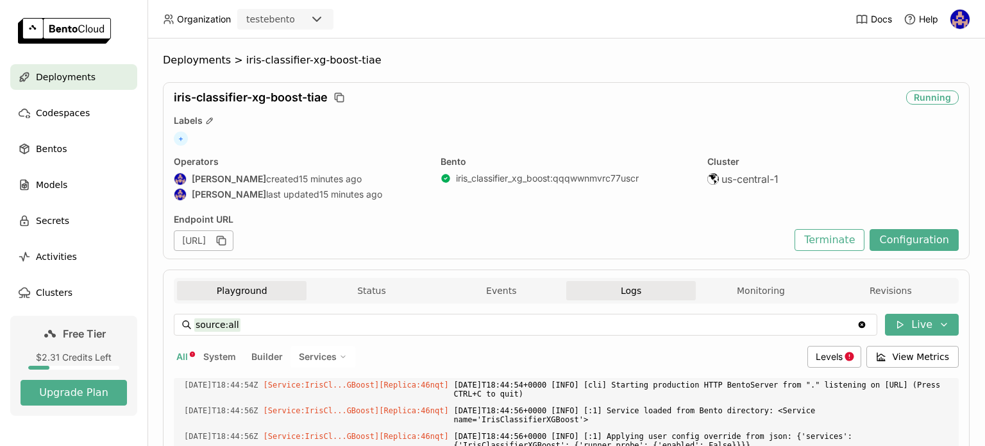
click at [249, 285] on button "Playground" at bounding box center [242, 290] width 130 height 19
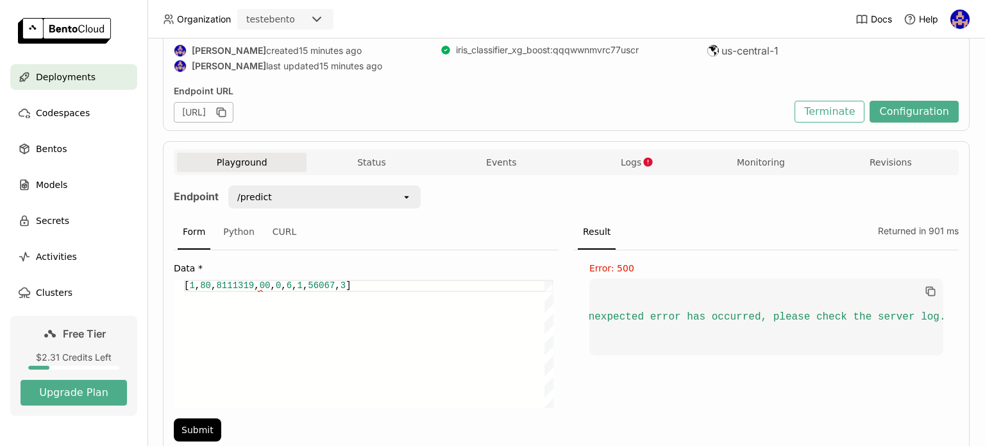
click at [260, 285] on div "[ 1 , 80 , 8111319 , 00 , 0 , 6 , 1 , 56067 , 3 ]" at bounding box center [368, 344] width 369 height 128
click at [189, 423] on button "Submit" at bounding box center [197, 429] width 47 height 23
click at [267, 287] on div "[ 1 , 80 , 8111319 , 0.0 , 0 , 6 , 1 , 56067 , 3 ]" at bounding box center [368, 344] width 369 height 128
type textarea "[1,80,8111319,0,0,6,1,56067,3]"
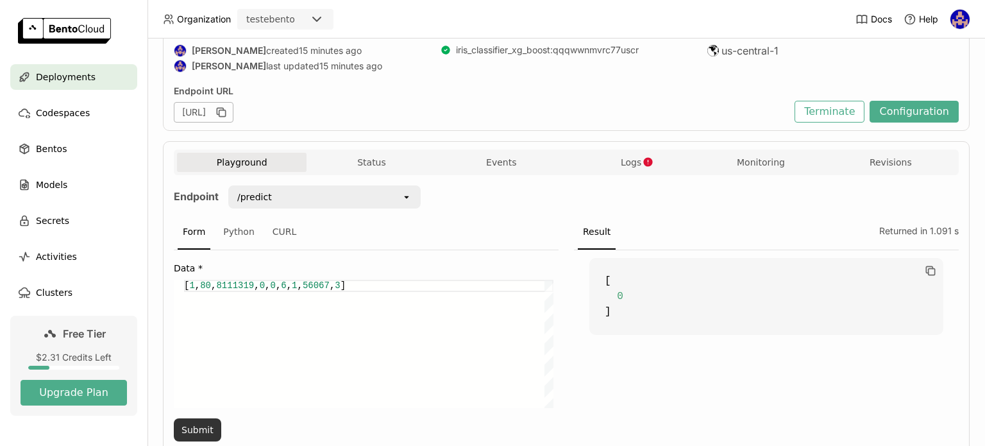
click at [205, 426] on button "Submit" at bounding box center [197, 429] width 47 height 23
click at [594, 153] on button "Logs" at bounding box center [631, 162] width 130 height 19
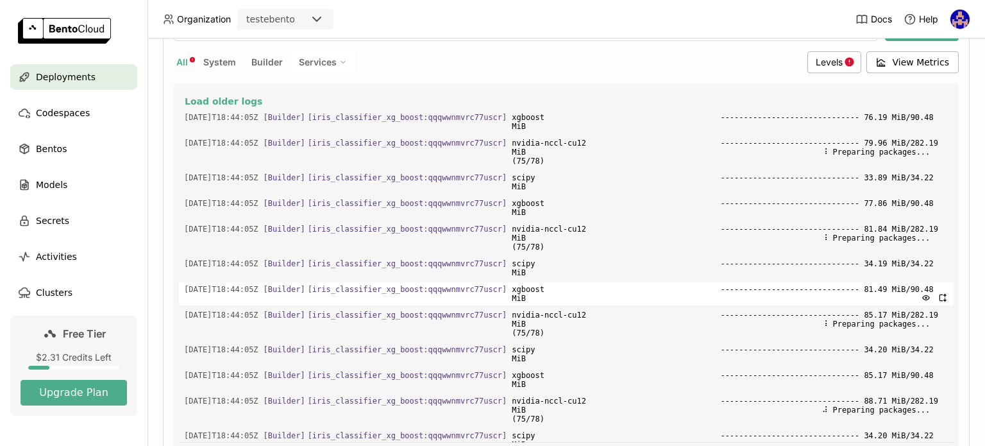
scroll to position [49, 0]
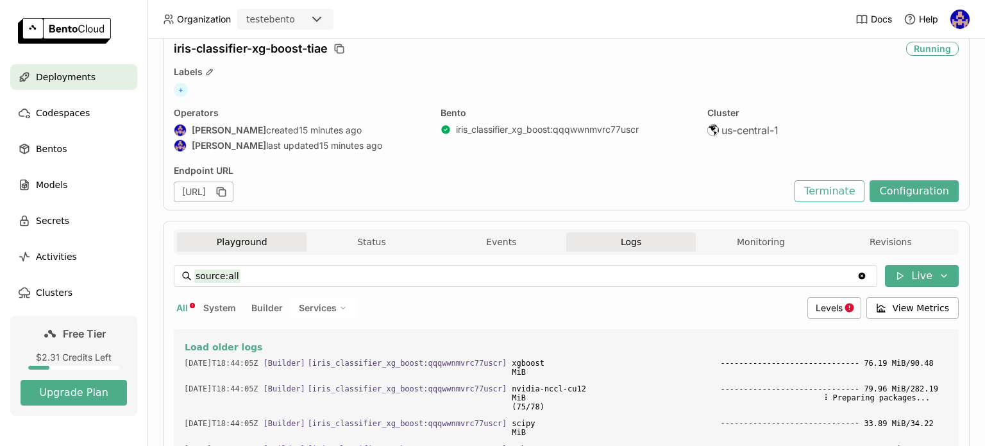
click at [251, 249] on button "Playground" at bounding box center [242, 241] width 130 height 19
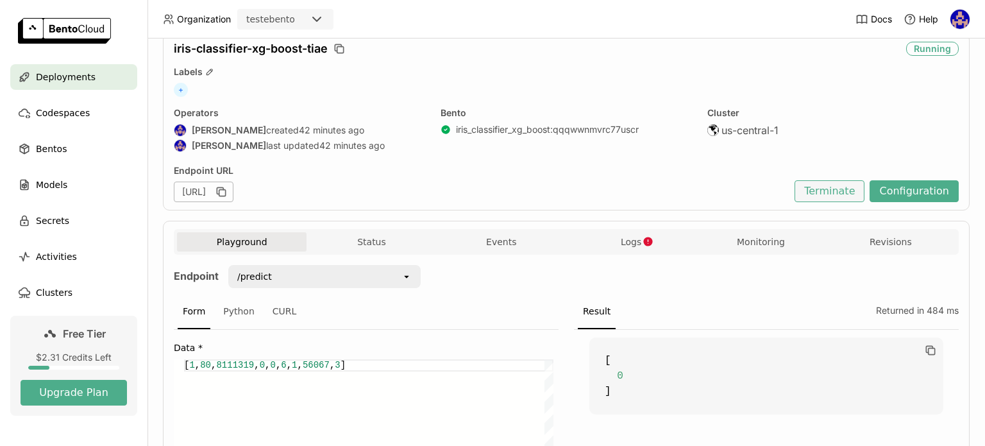
click at [841, 190] on button "Terminate" at bounding box center [829, 191] width 70 height 22
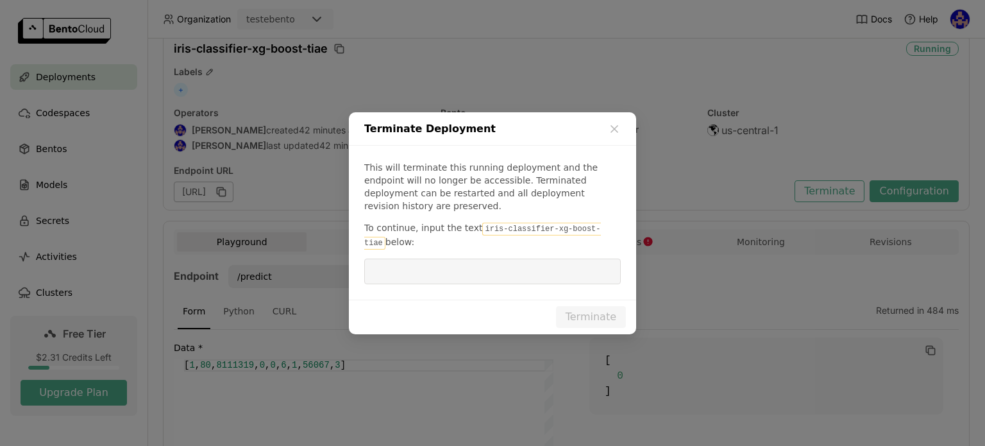
click at [524, 223] on code "iris-classifier-xg-boost-tiae" at bounding box center [482, 235] width 237 height 27
click at [466, 222] on span "To continue, input the text" at bounding box center [423, 227] width 118 height 10
drag, startPoint x: 473, startPoint y: 222, endPoint x: 614, endPoint y: 220, distance: 141.1
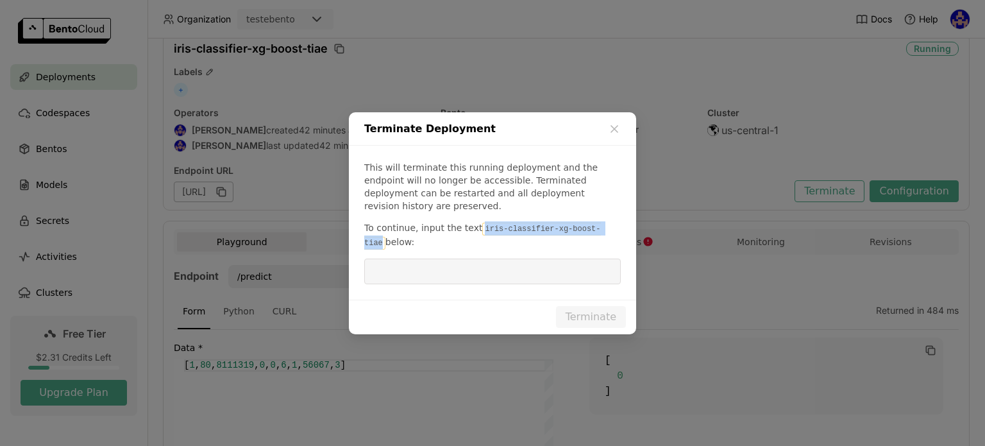
click at [614, 221] on p "To continue, input the text iris-classifier-xg-boost-tiae below:" at bounding box center [492, 235] width 256 height 28
copy code "iris-classifier-xg-boost-tiae"
click at [489, 259] on input "dialog" at bounding box center [492, 271] width 241 height 24
paste input "iris-classifier-xg-boost-tiae"
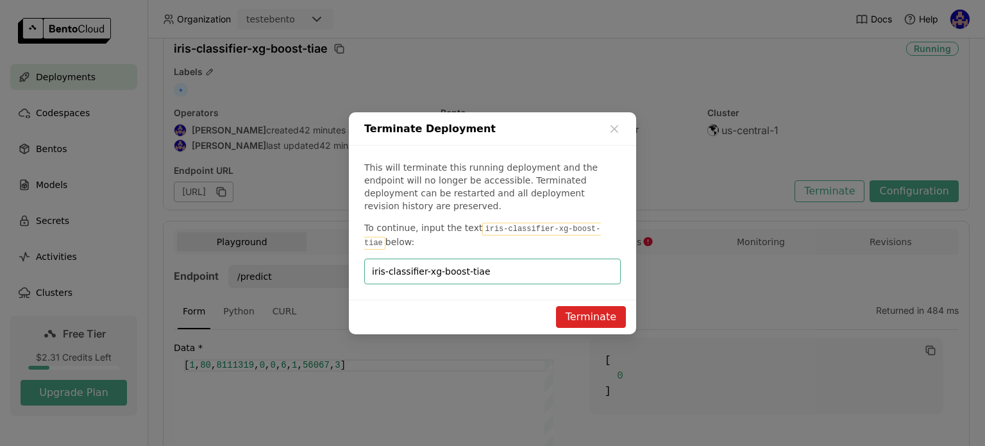
type input "iris-classifier-xg-boost-tiae"
click at [603, 306] on button "Terminate" at bounding box center [591, 317] width 70 height 22
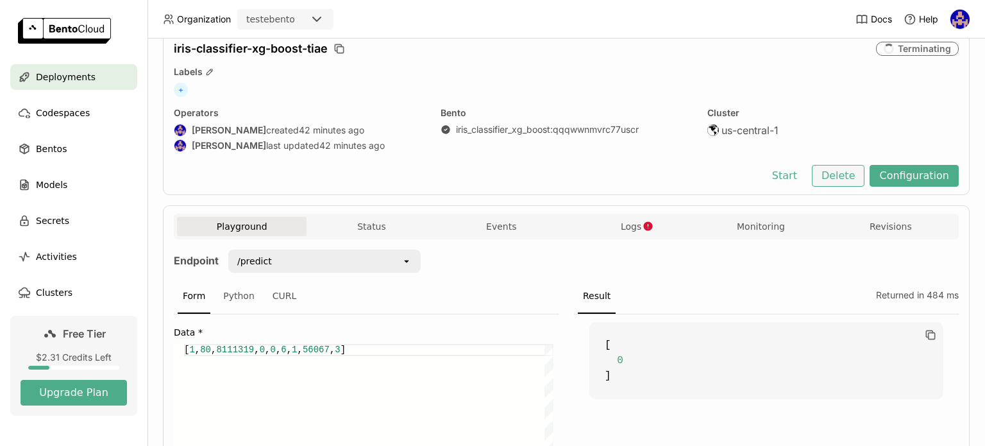
click at [837, 179] on button "Delete" at bounding box center [838, 176] width 53 height 22
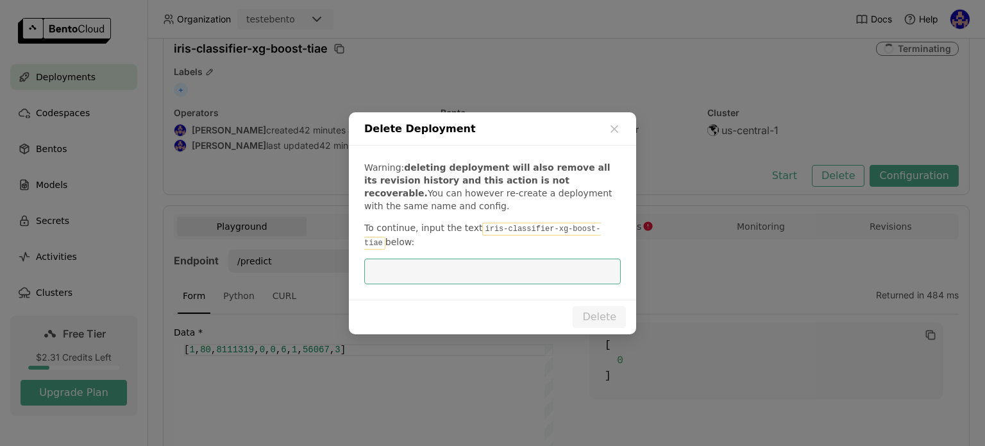
click at [557, 265] on input "dialog" at bounding box center [492, 271] width 241 height 24
type input "iris-classifier-xg-boost-tiae"
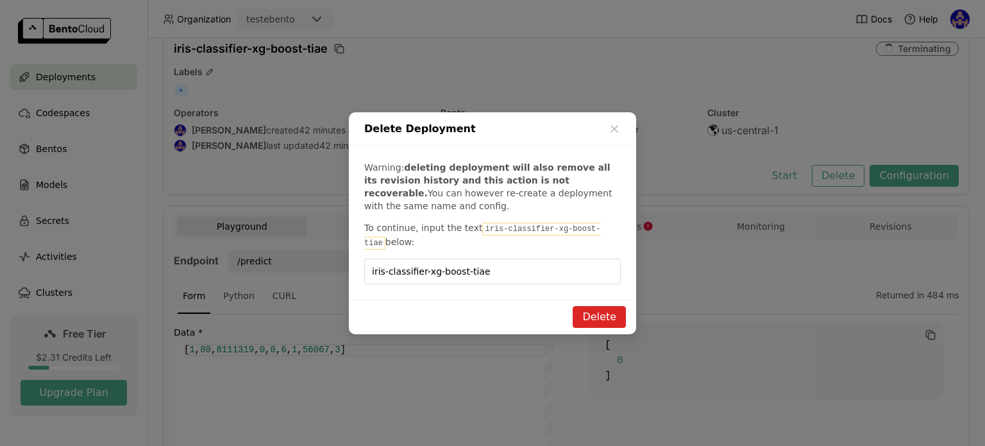
click at [596, 306] on button "Delete" at bounding box center [599, 317] width 53 height 22
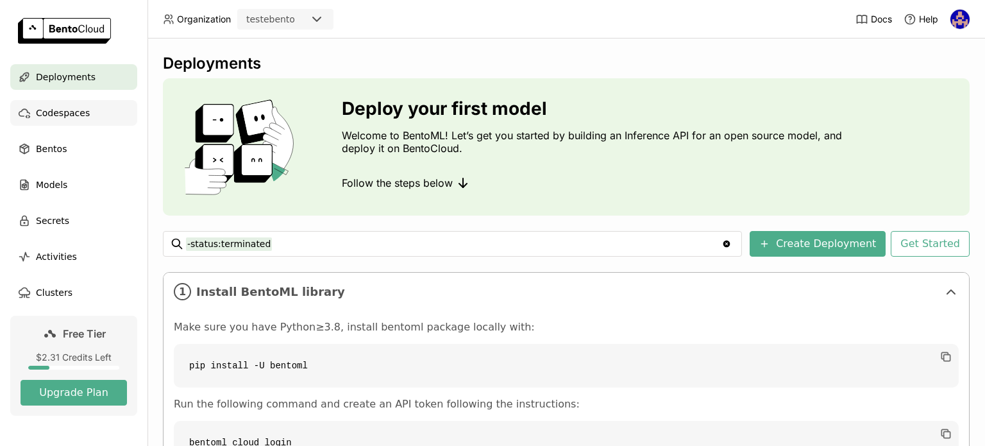
click at [51, 105] on span "Codespaces" at bounding box center [63, 112] width 54 height 15
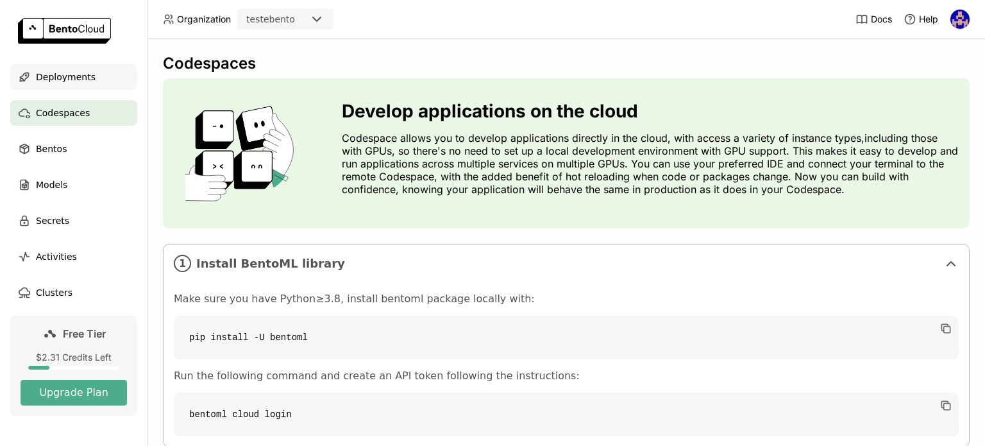
click at [43, 74] on span "Deployments" at bounding box center [66, 76] width 60 height 15
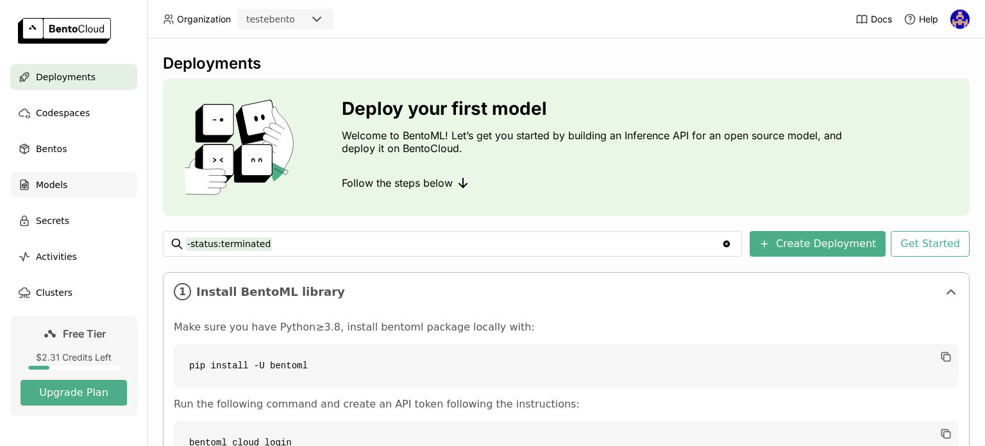
click at [88, 183] on div "Models" at bounding box center [73, 185] width 127 height 26
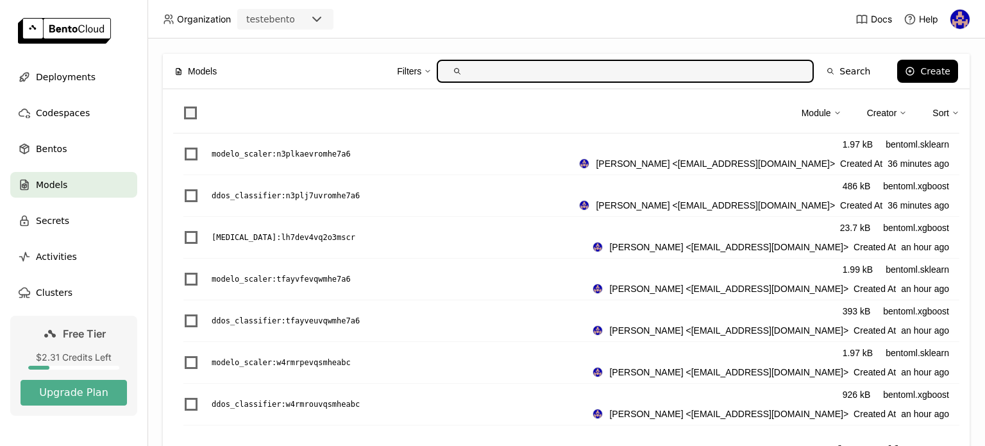
click at [193, 110] on span at bounding box center [190, 112] width 13 height 13
click at [183, 105] on input "checkbox" at bounding box center [183, 105] width 0 height 0
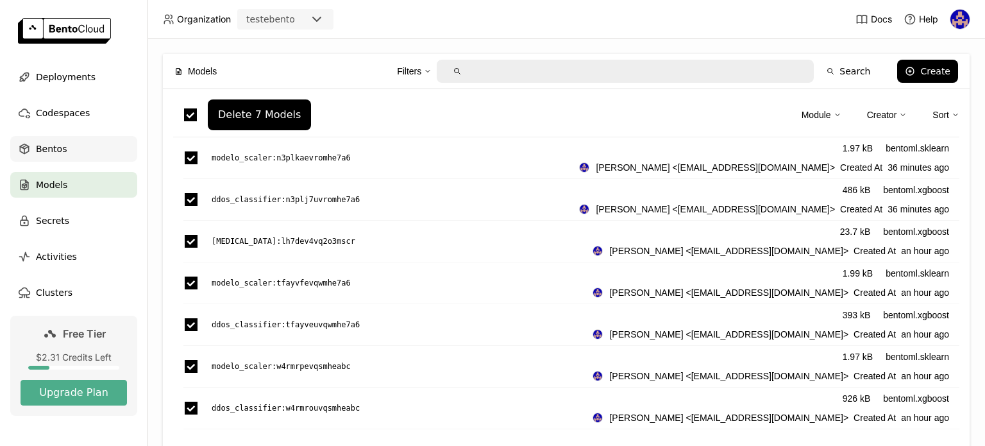
click at [61, 153] on span "Bentos" at bounding box center [51, 148] width 31 height 15
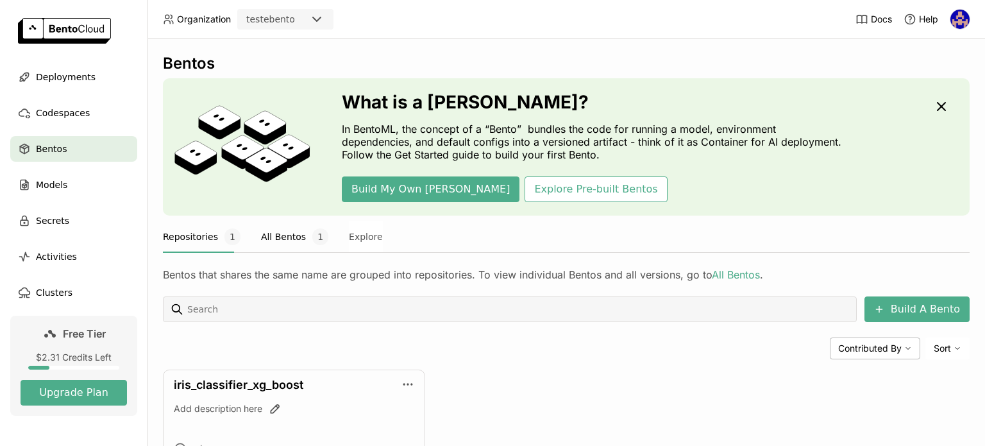
click at [277, 228] on button "All Bentos 1" at bounding box center [294, 237] width 67 height 32
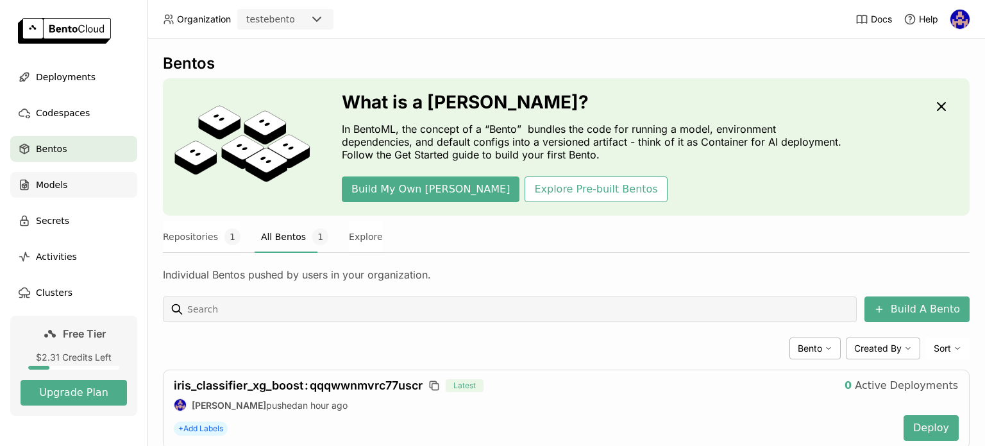
click at [59, 185] on span "Models" at bounding box center [51, 184] width 31 height 15
